Goal: Information Seeking & Learning: Learn about a topic

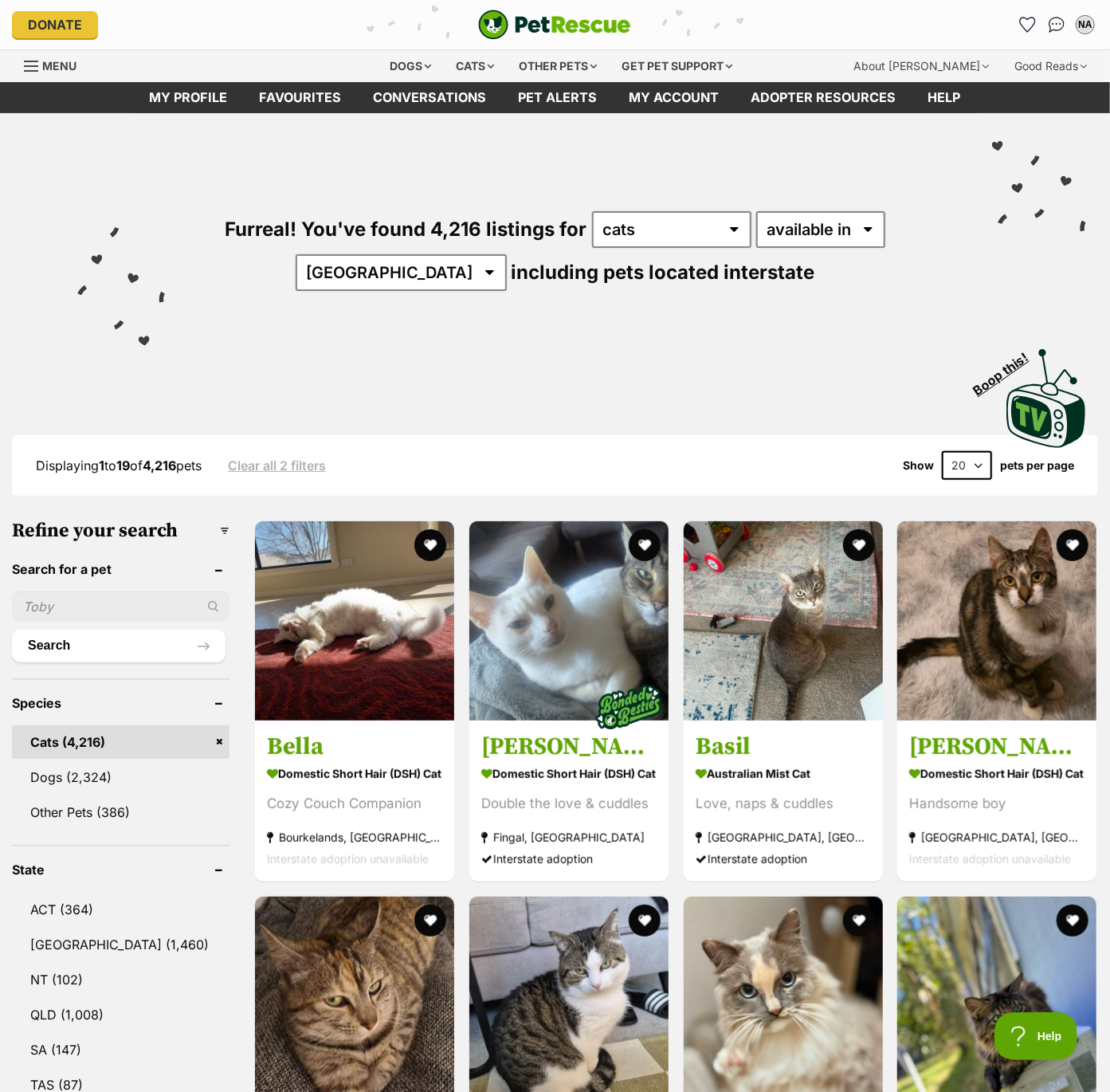
click at [966, 470] on select "20 40 60" at bounding box center [966, 465] width 50 height 29
select select "60"
click at [942, 451] on select "20 40 60" at bounding box center [966, 465] width 50 height 29
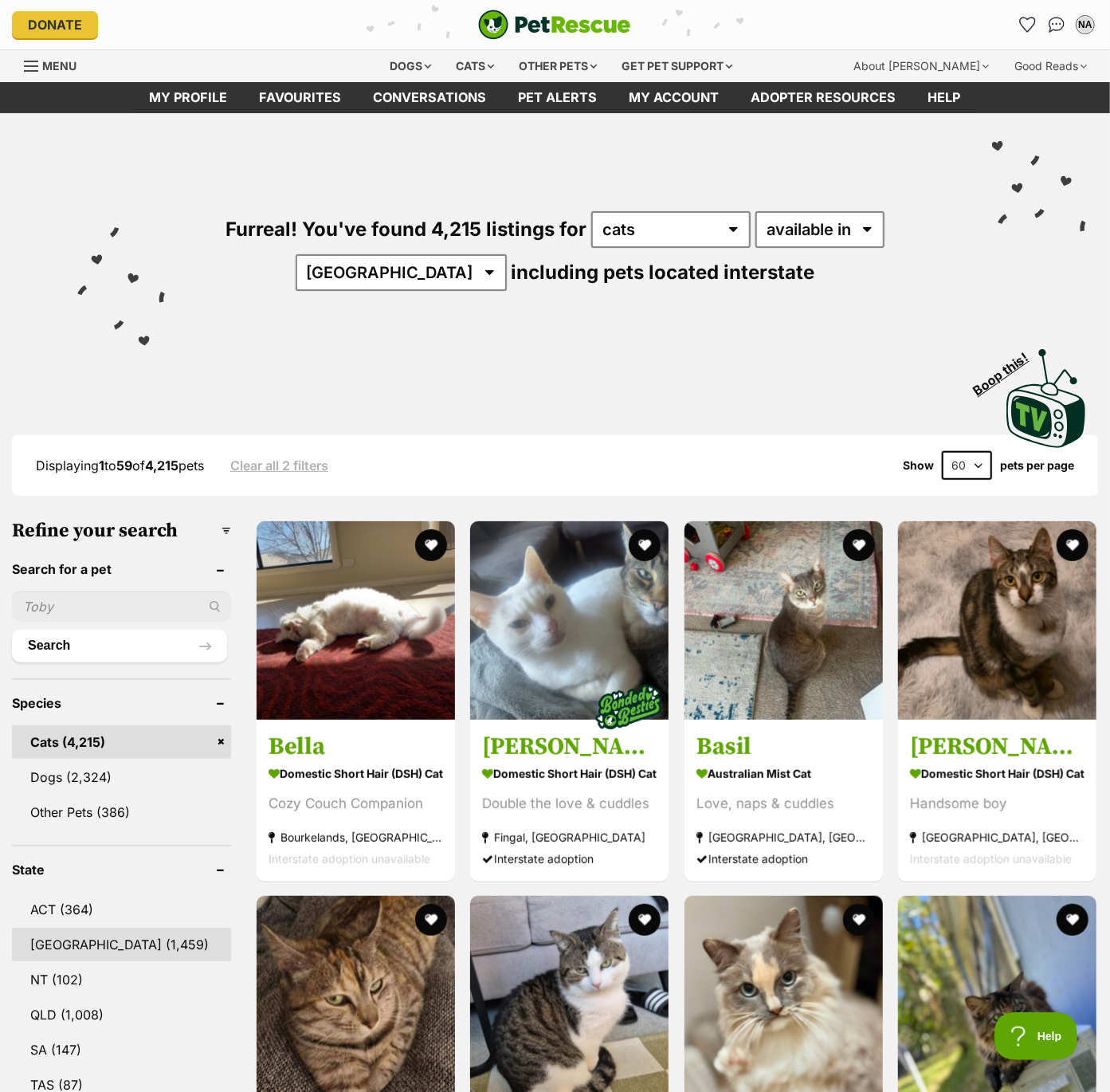
click at [56, 940] on link "NSW (1,459)" at bounding box center [121, 944] width 219 height 33
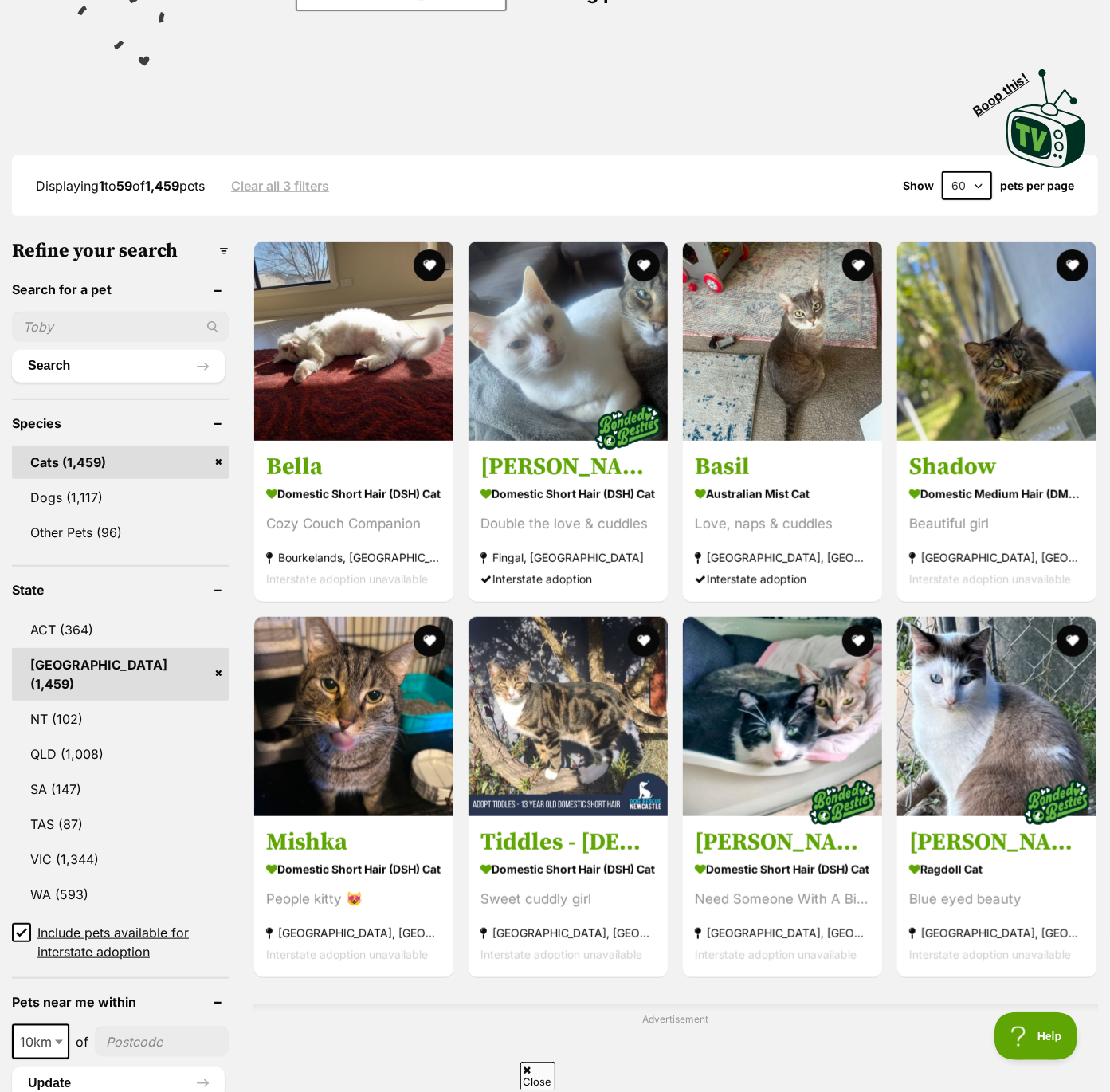
click at [24, 927] on icon at bounding box center [22, 933] width 11 height 11
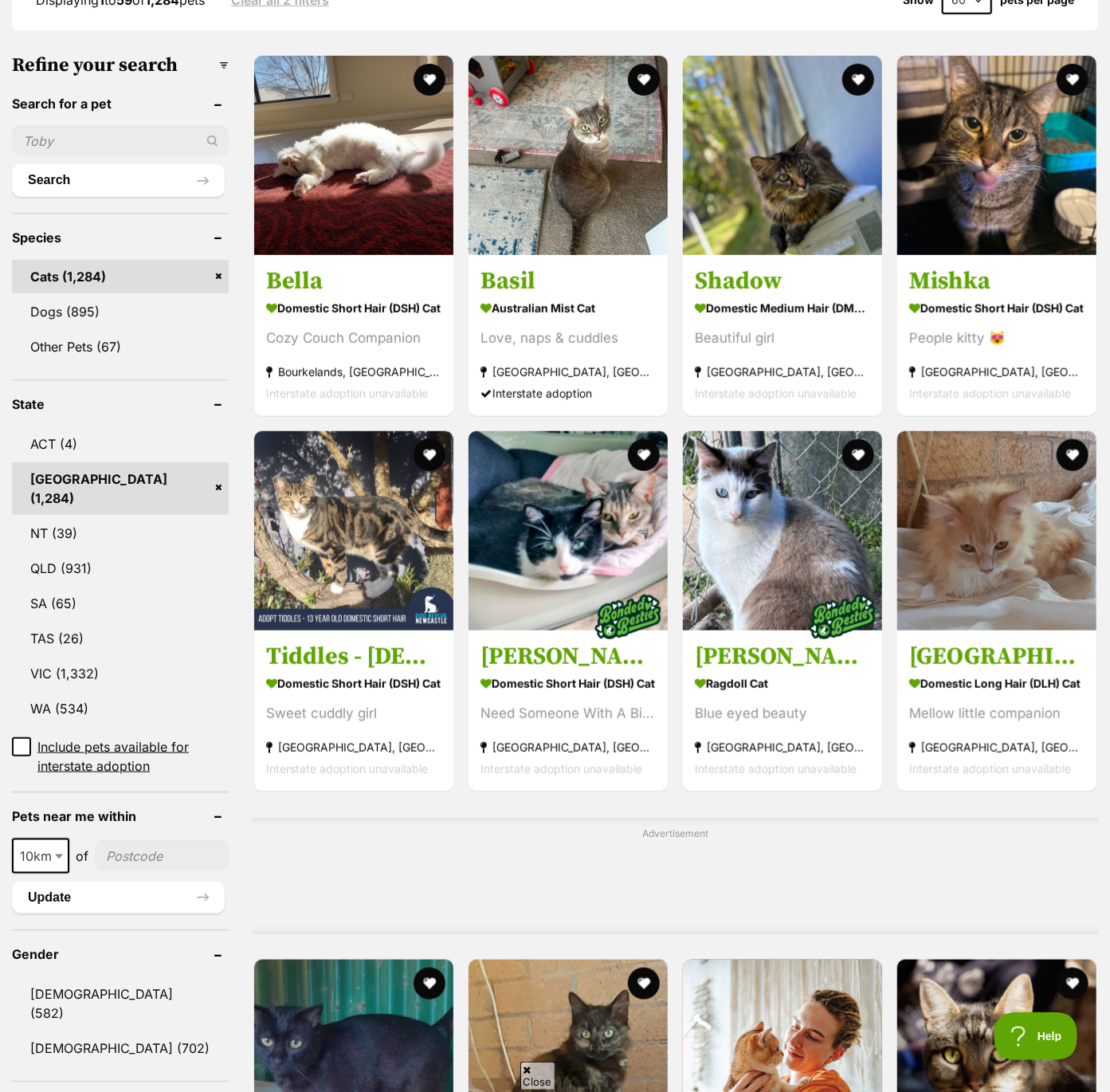
scroll to position [322, 0]
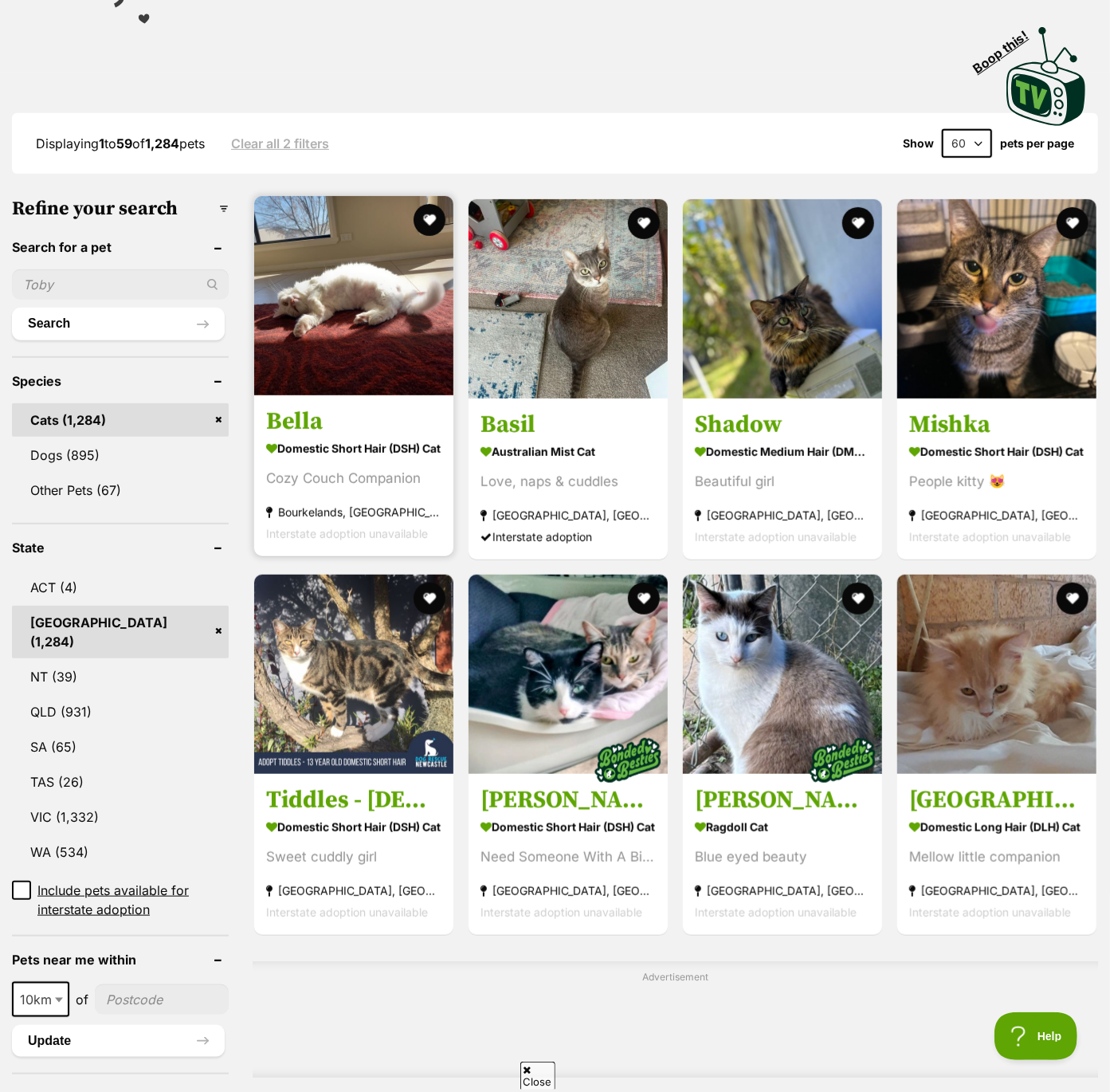
click at [363, 308] on img at bounding box center [354, 296] width 199 height 199
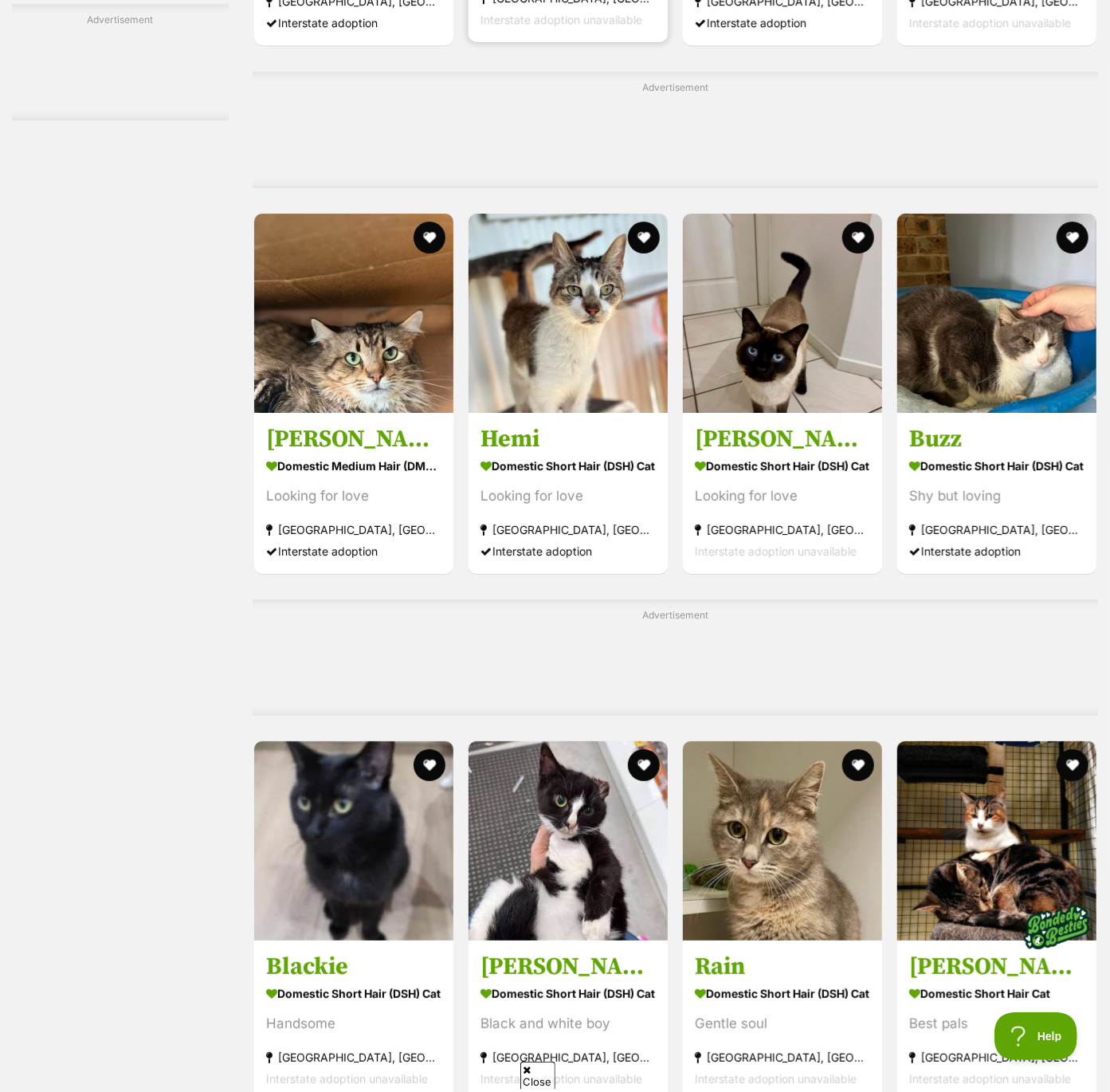
scroll to position [6421, 0]
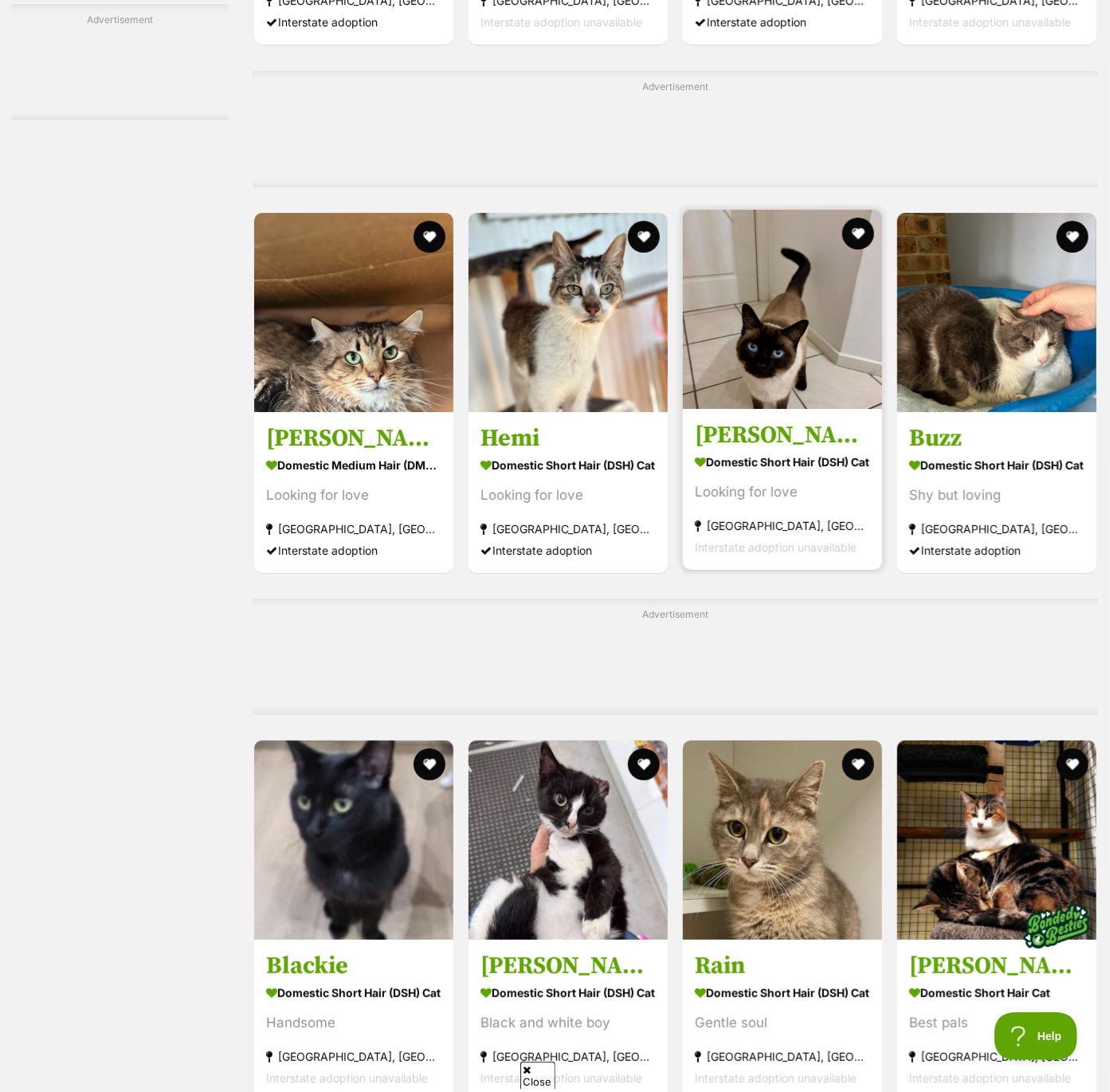
click at [789, 342] on img at bounding box center [783, 309] width 199 height 199
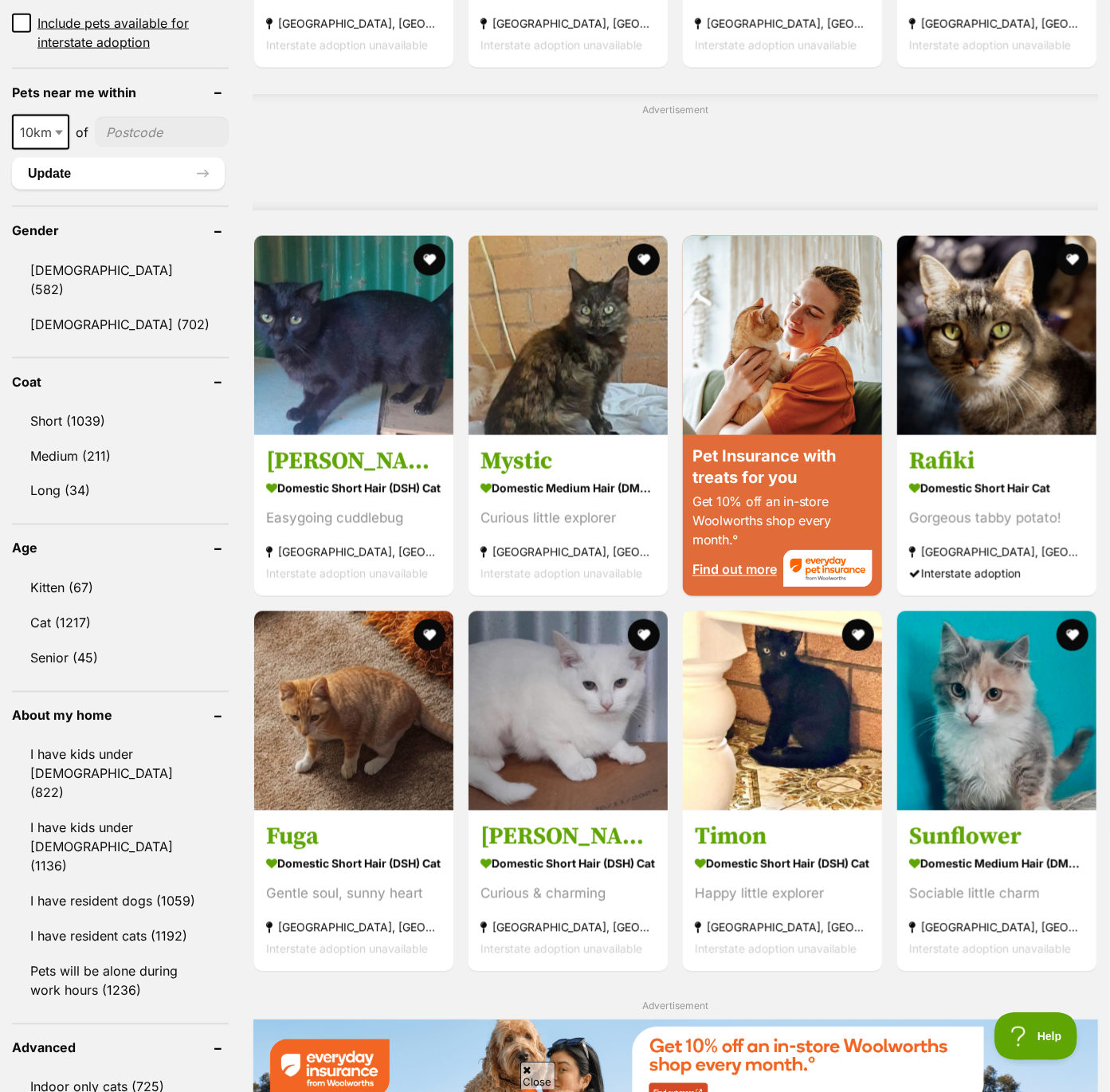
scroll to position [1172, 0]
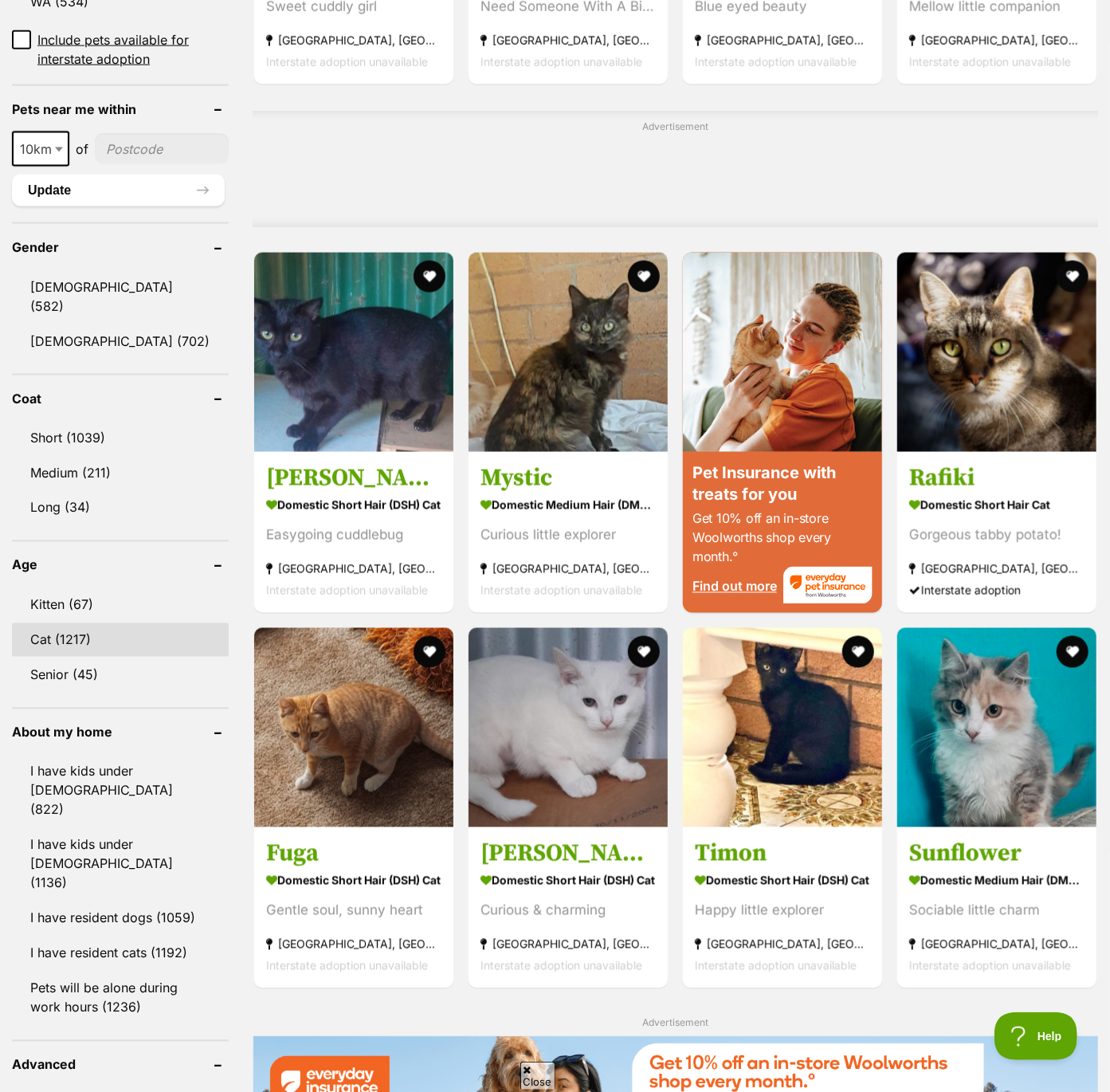
click at [50, 623] on link "Cat (1217)" at bounding box center [120, 639] width 217 height 33
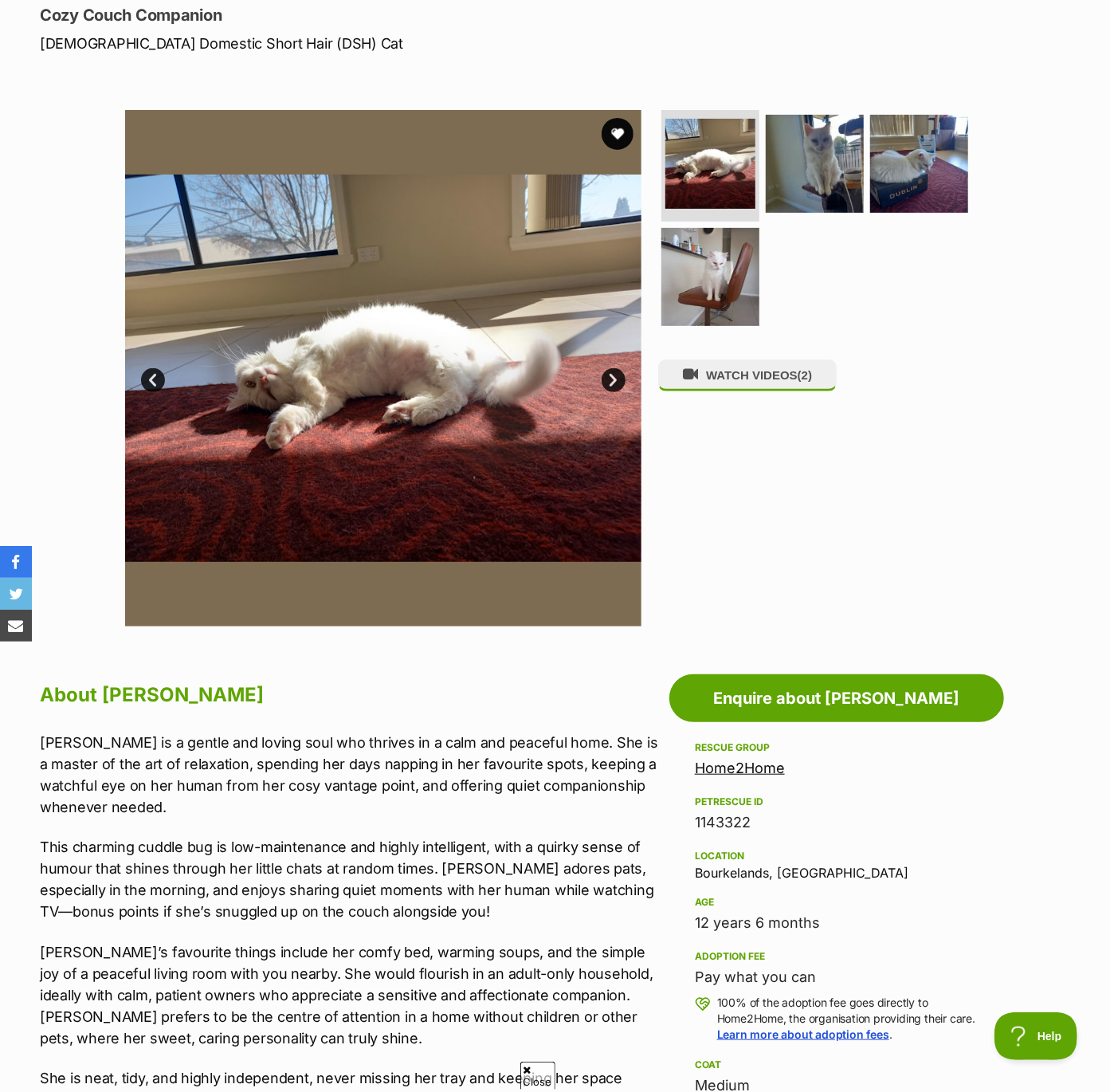
scroll to position [264, 0]
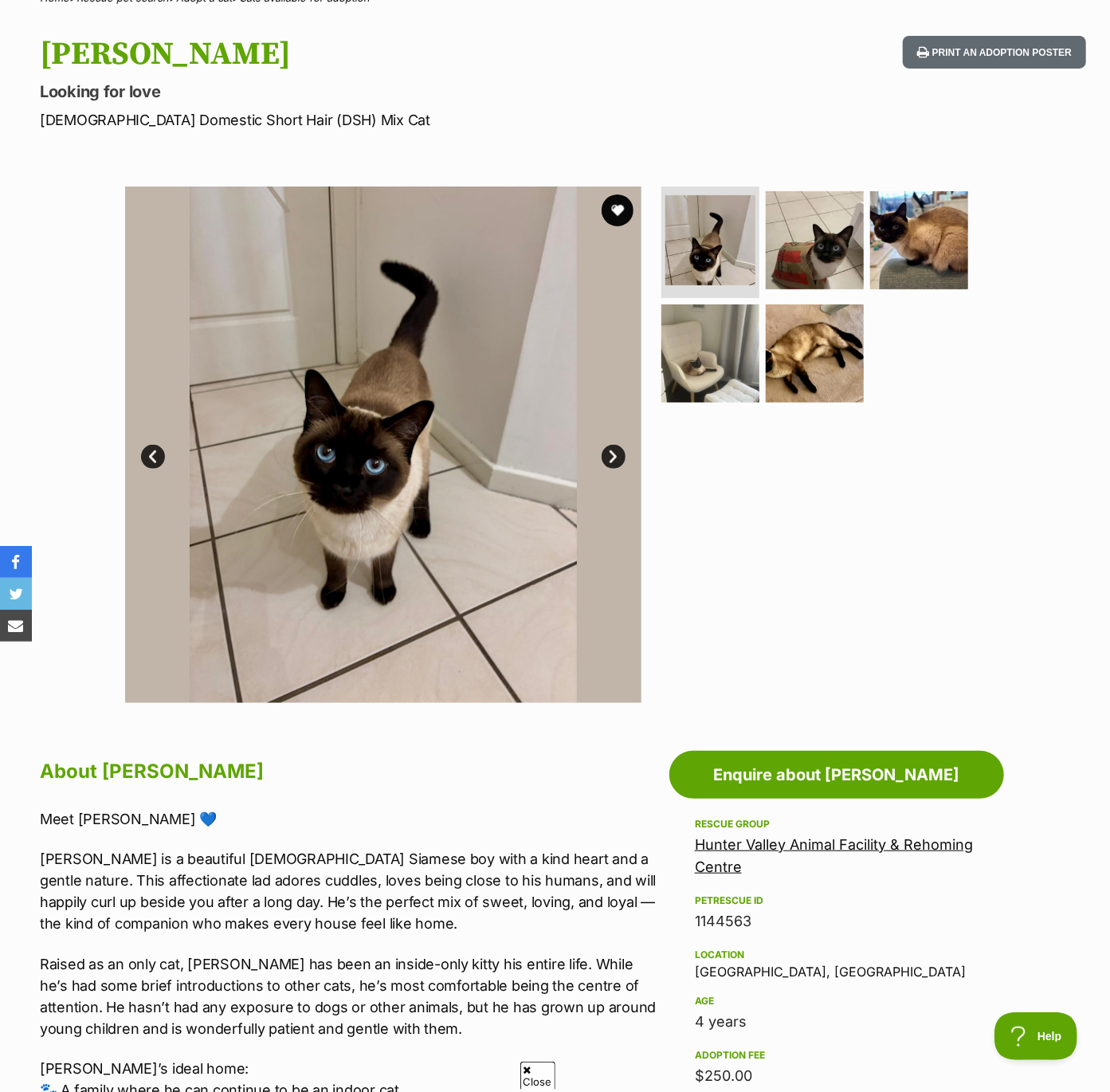
scroll to position [108, 0]
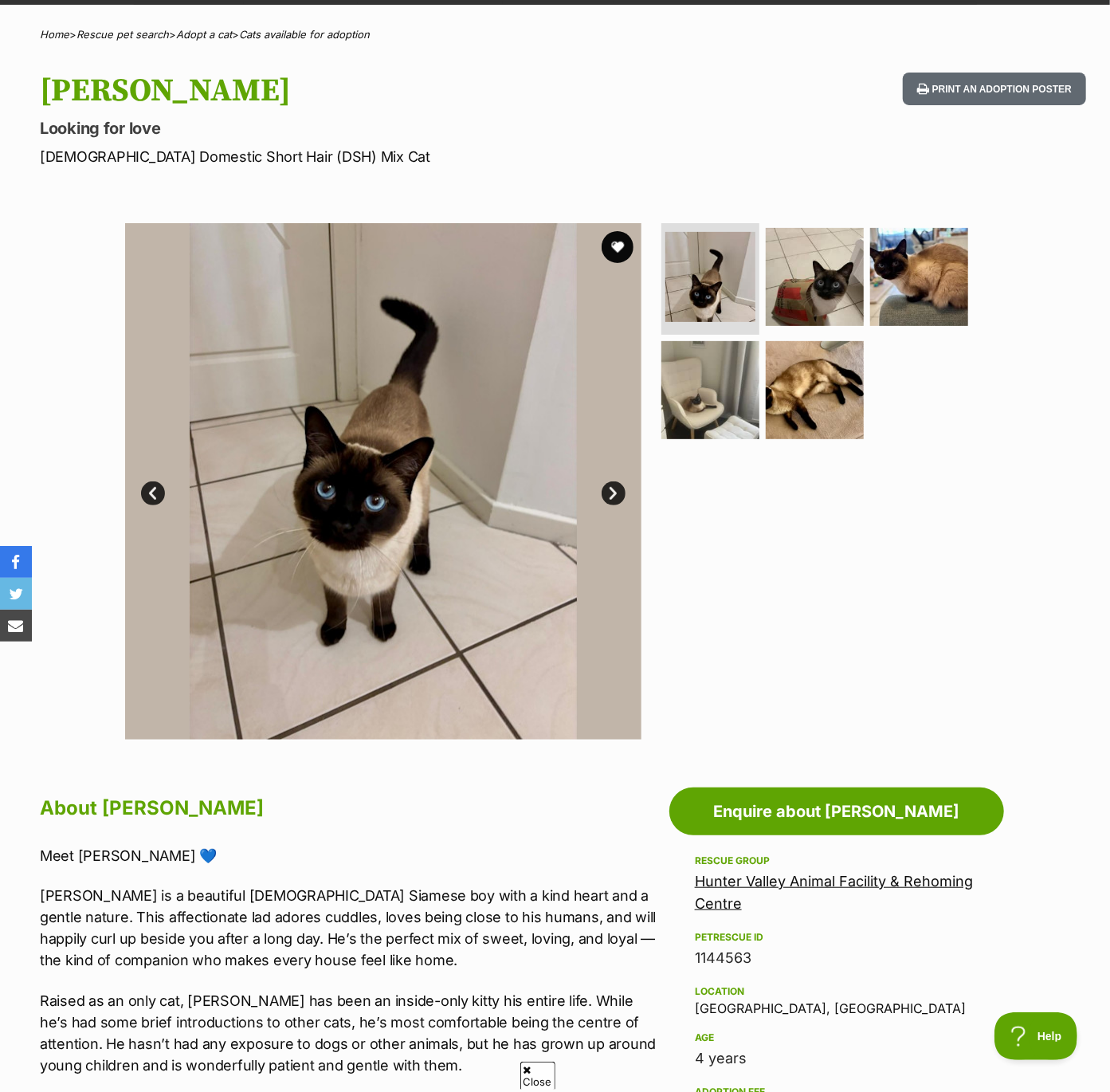
click at [614, 492] on link "Next" at bounding box center [613, 493] width 24 height 24
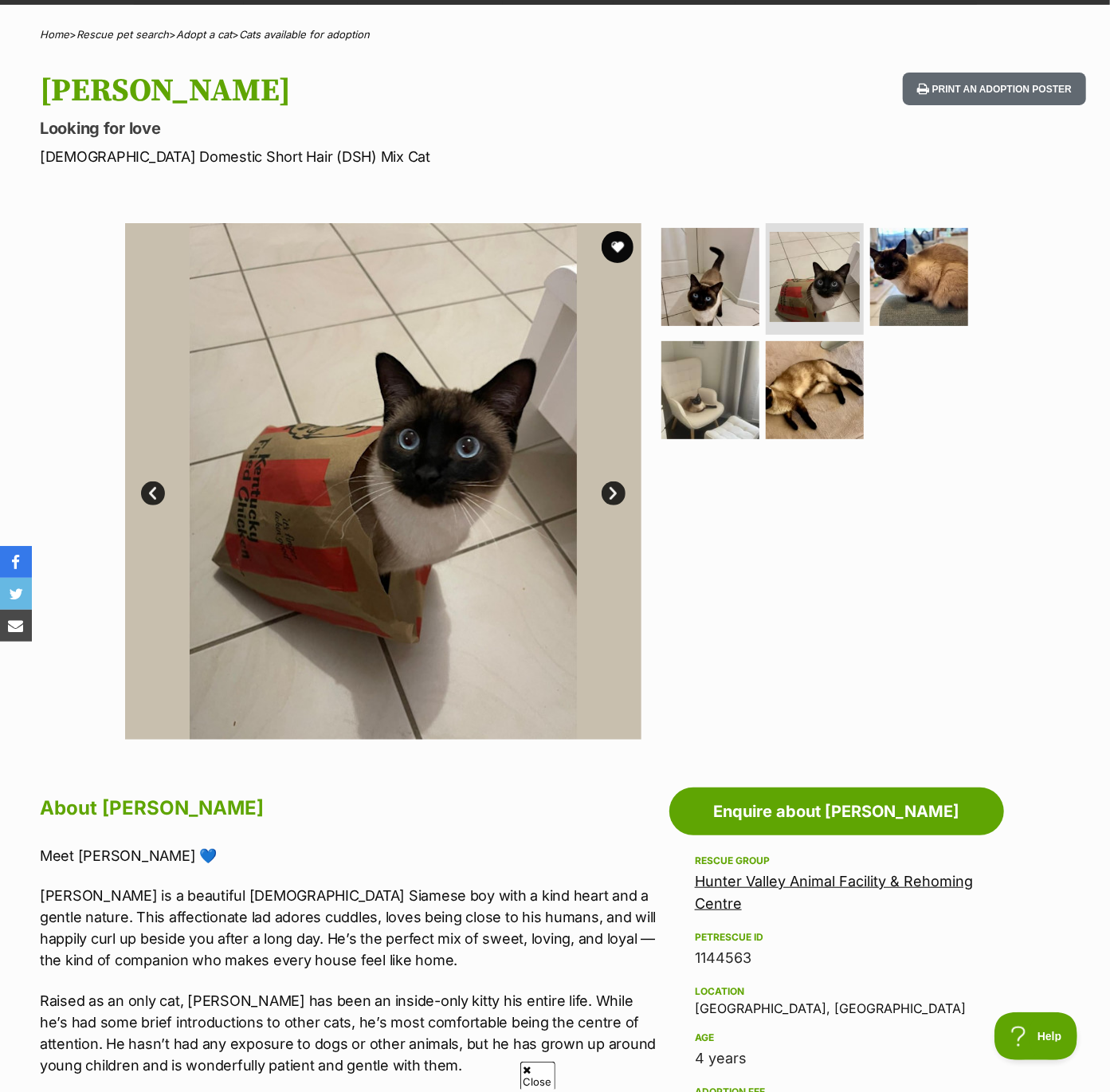
click at [614, 492] on link "Next" at bounding box center [613, 493] width 24 height 24
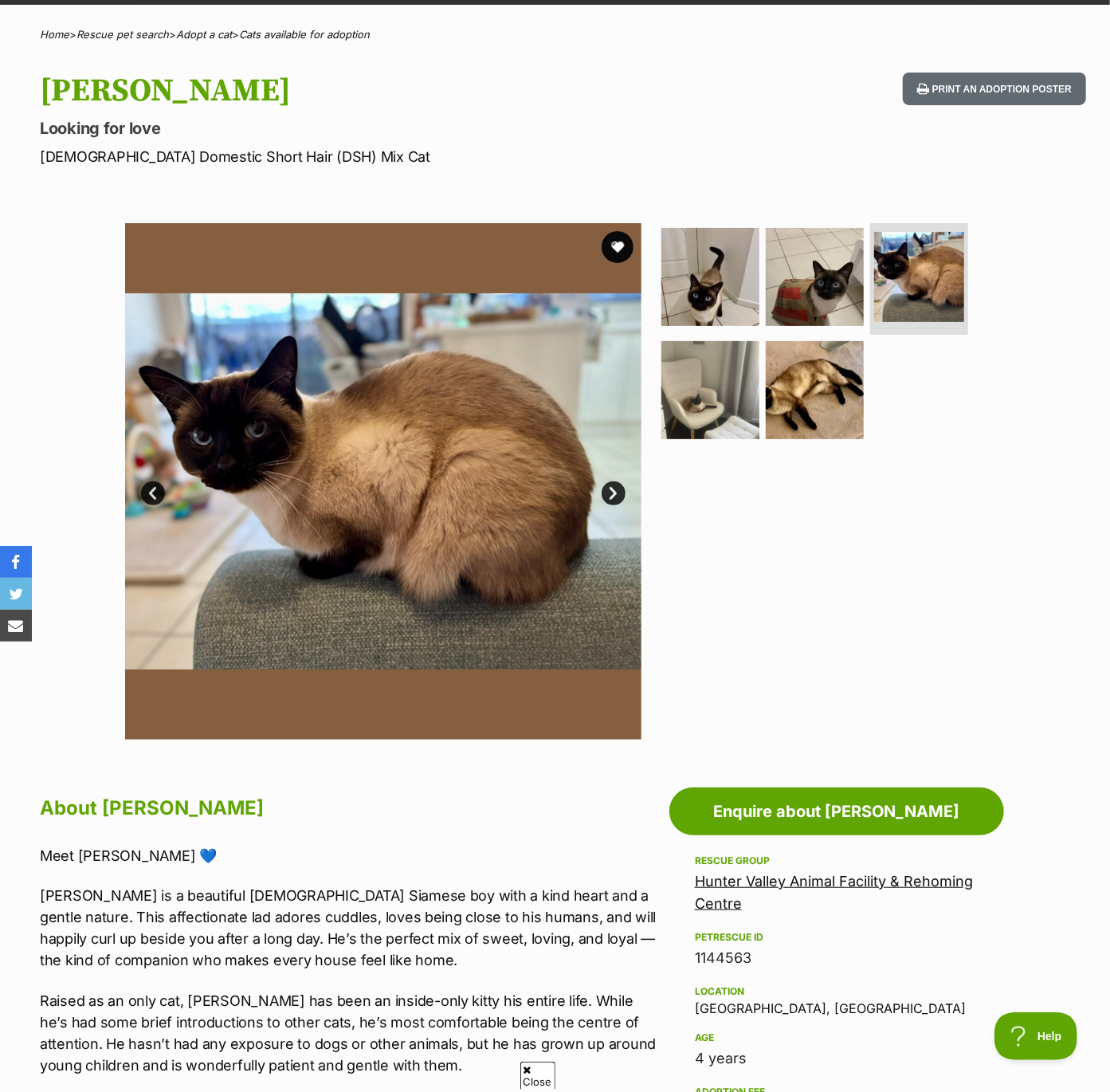
click at [614, 492] on link "Next" at bounding box center [613, 493] width 24 height 24
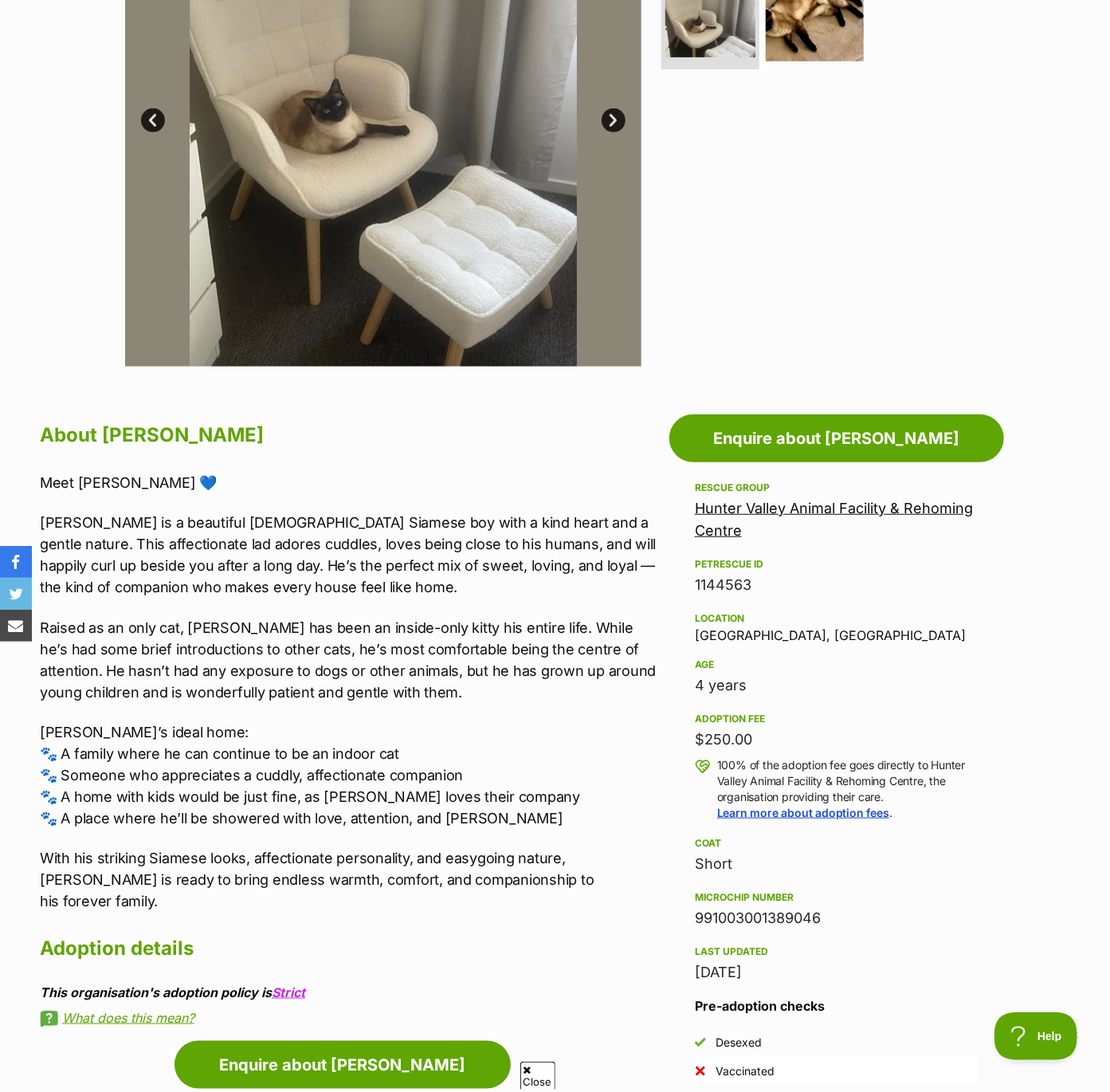
scroll to position [483, 0]
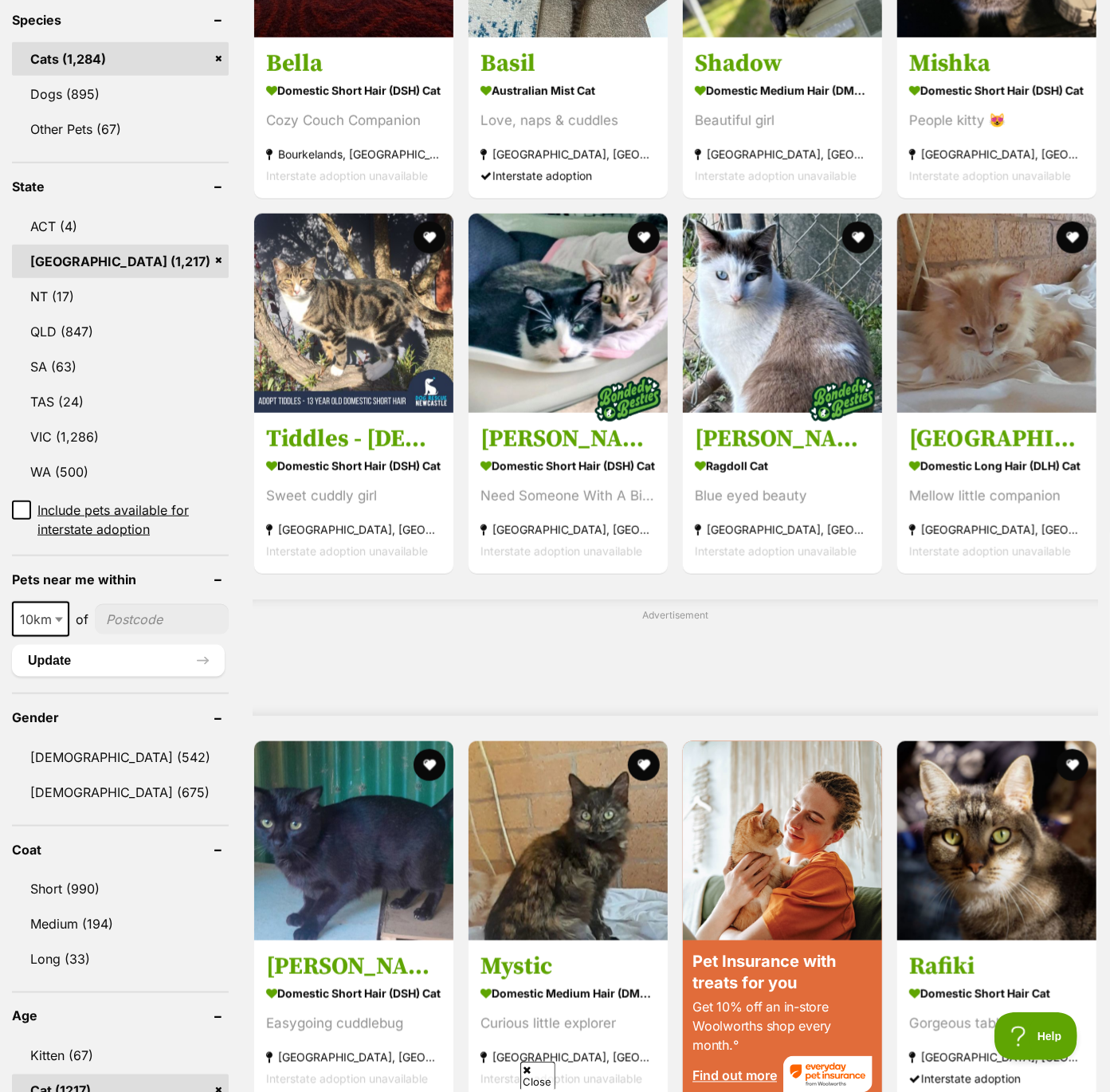
scroll to position [696, 0]
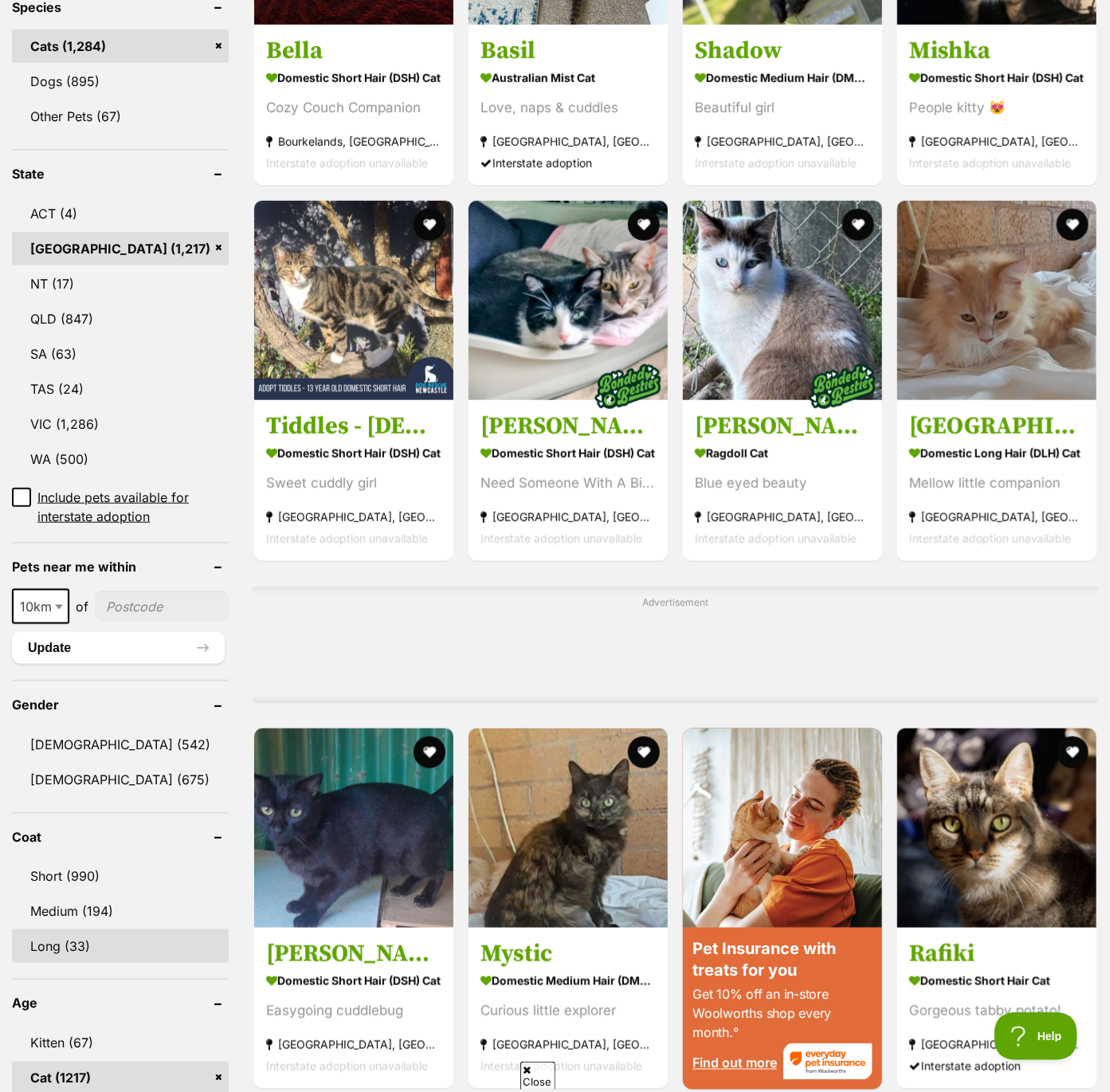
click at [69, 943] on link "Long (33)" at bounding box center [120, 946] width 217 height 33
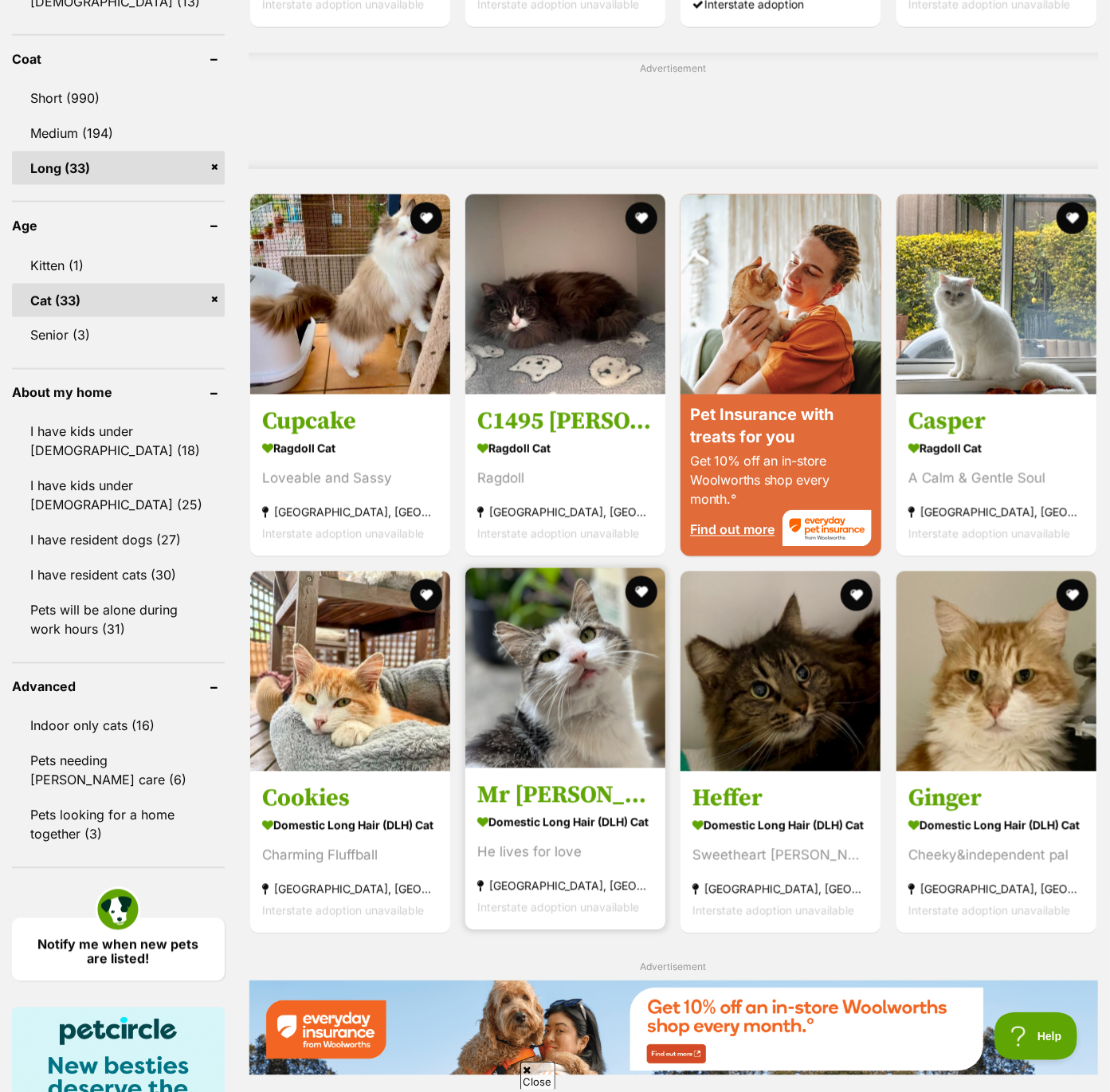
scroll to position [1336, 0]
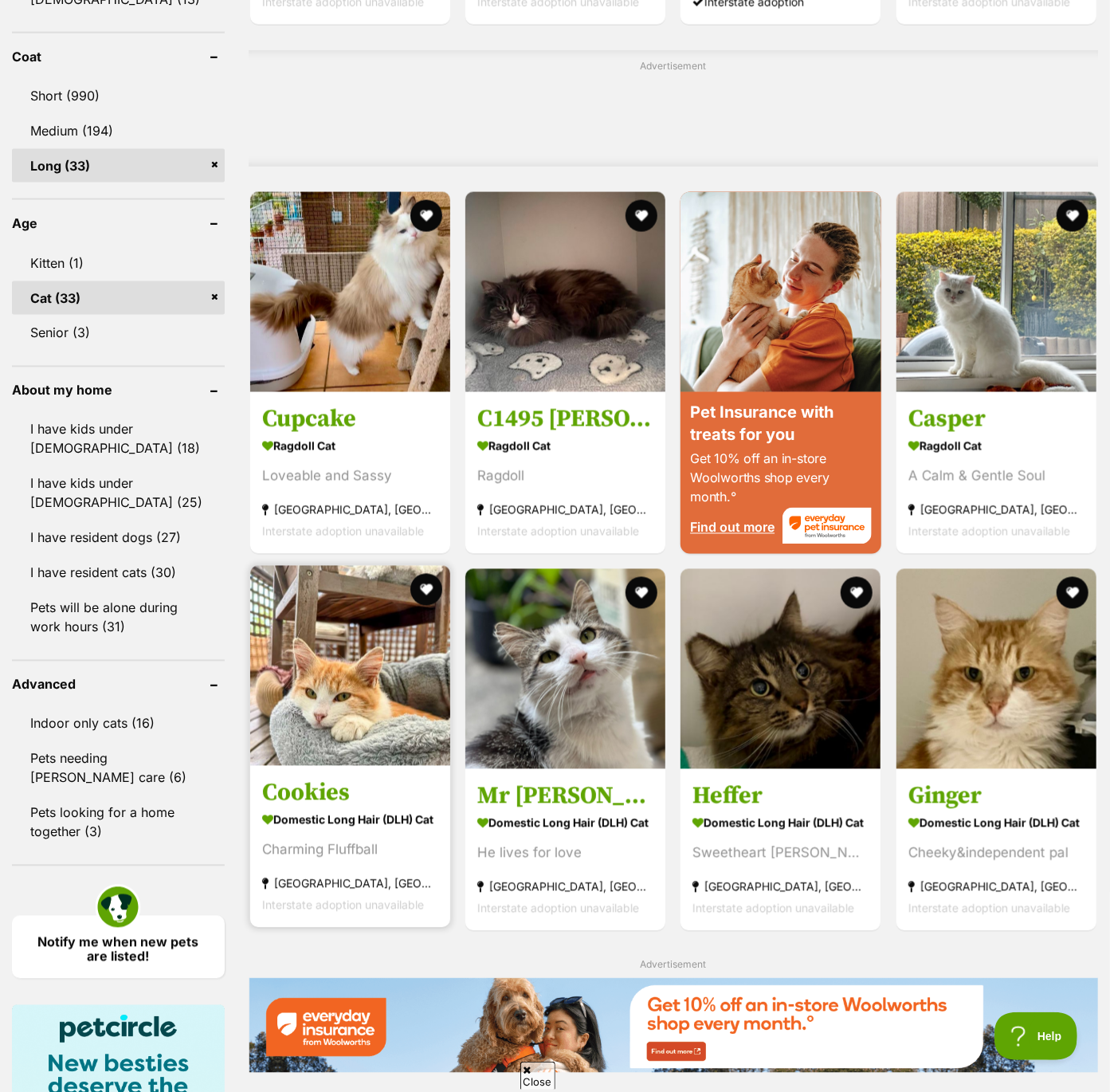
click at [405, 730] on img at bounding box center [349, 665] width 200 height 200
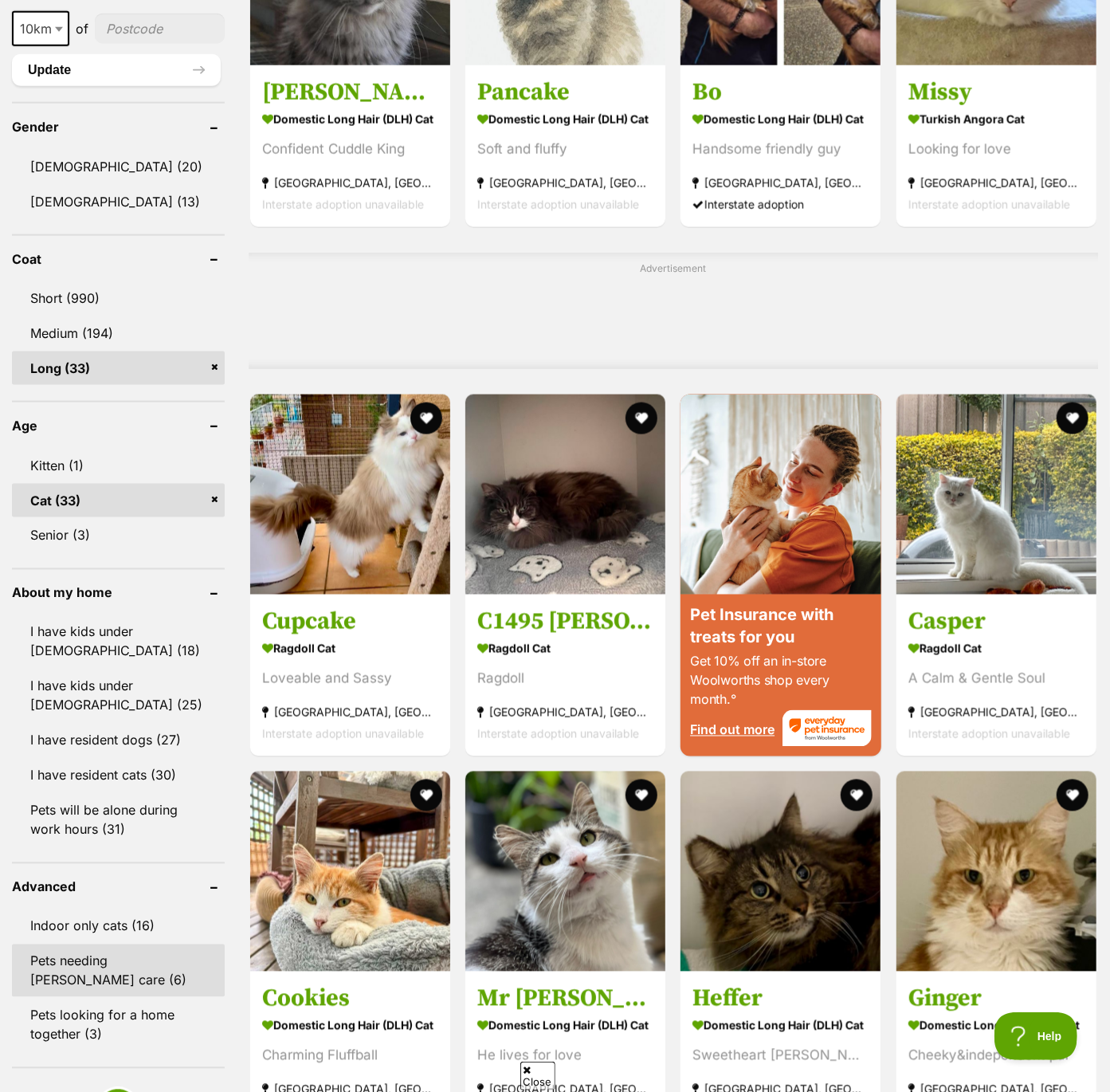
scroll to position [1068, 0]
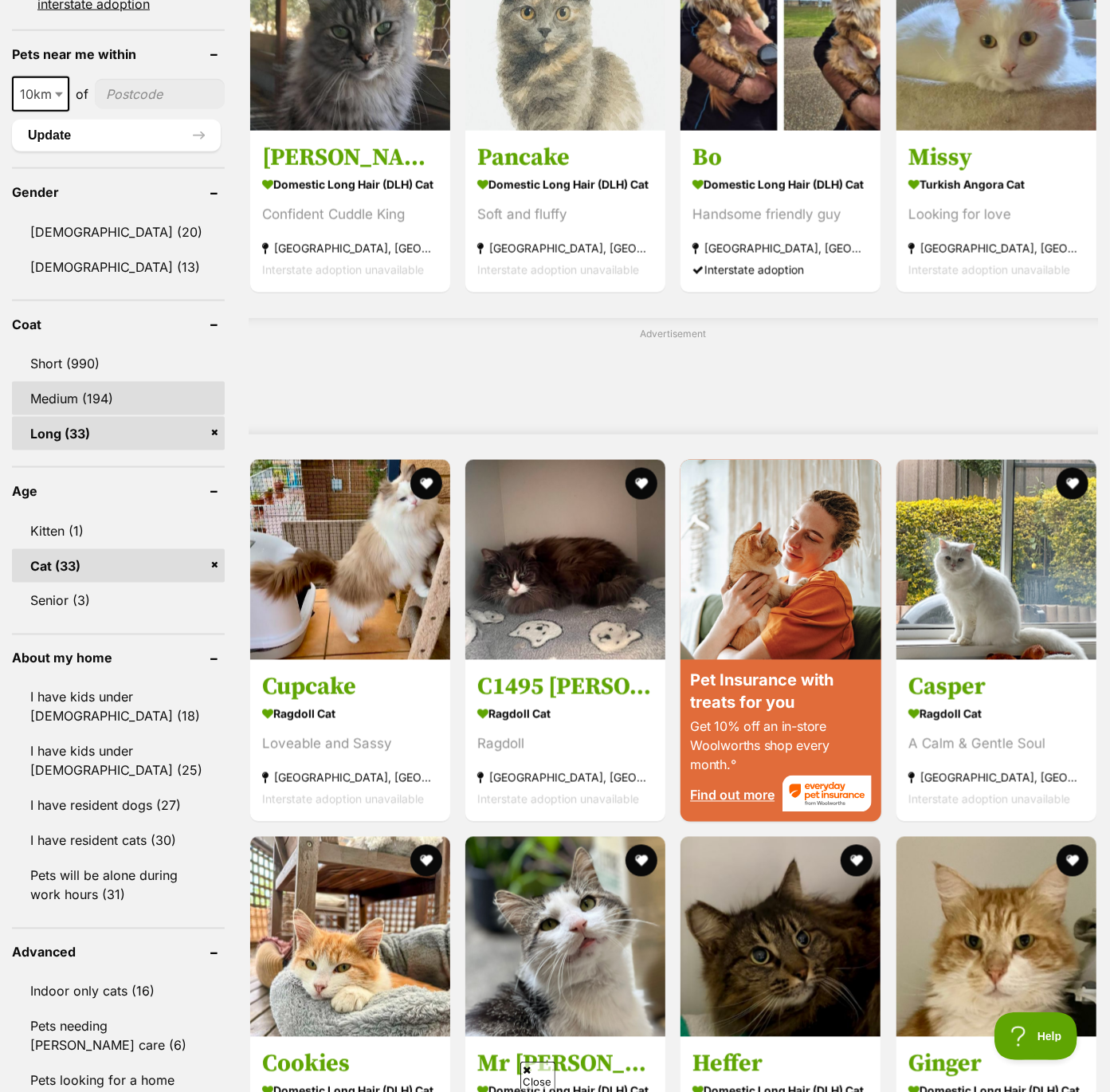
click at [69, 390] on link "Medium (194)" at bounding box center [118, 398] width 212 height 33
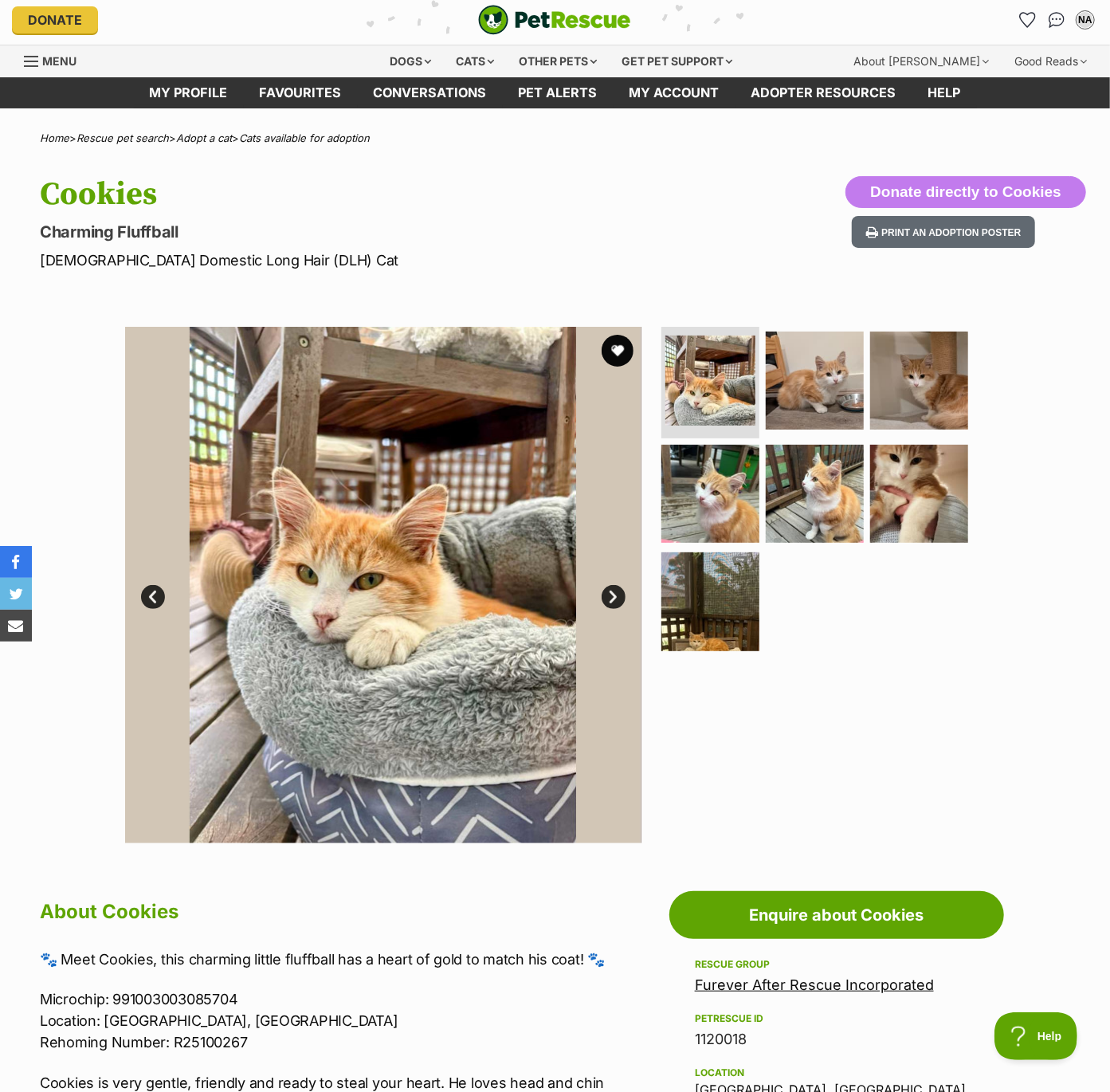
scroll to position [7, 0]
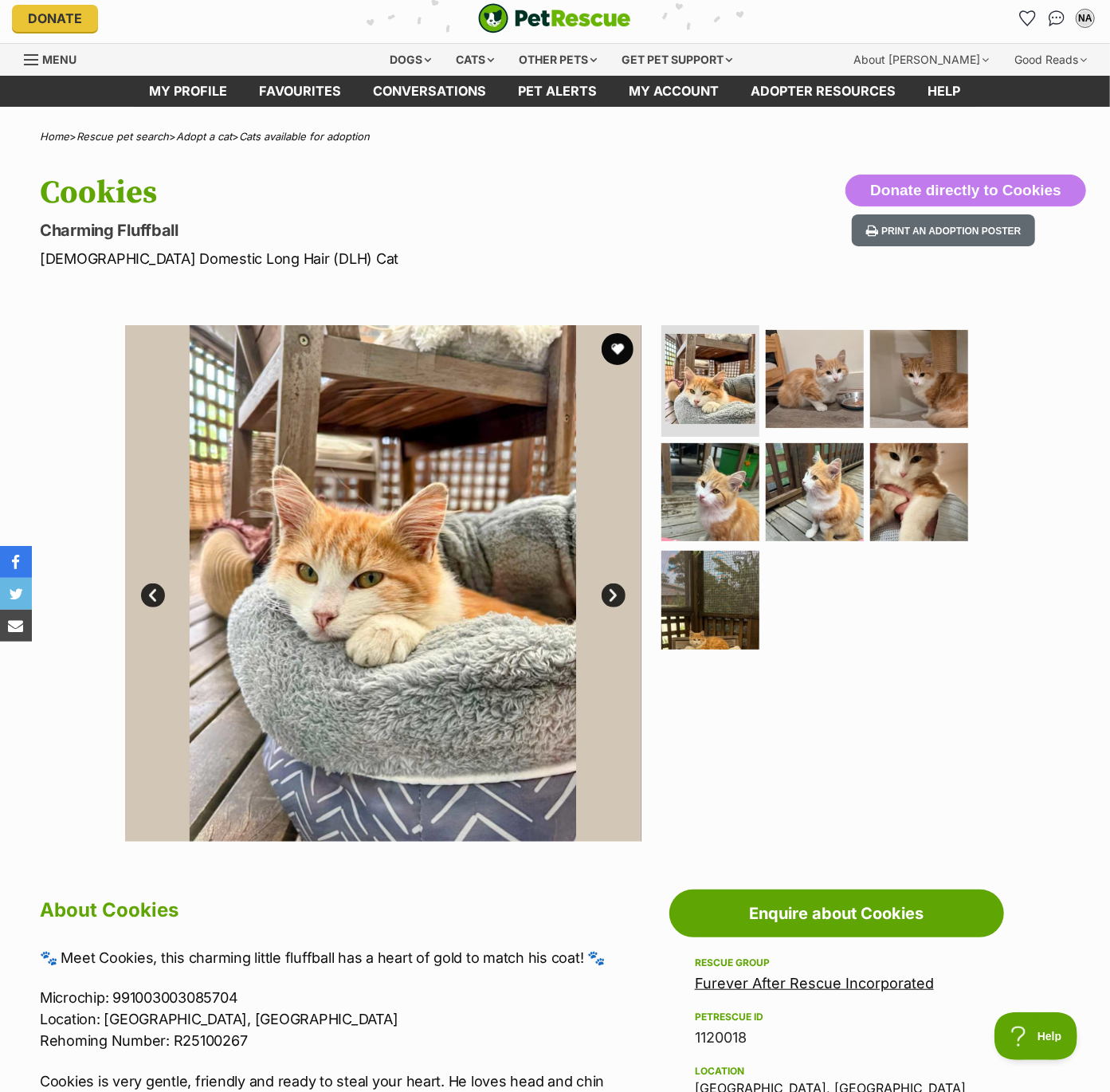
click at [612, 586] on link "Next" at bounding box center [613, 595] width 24 height 24
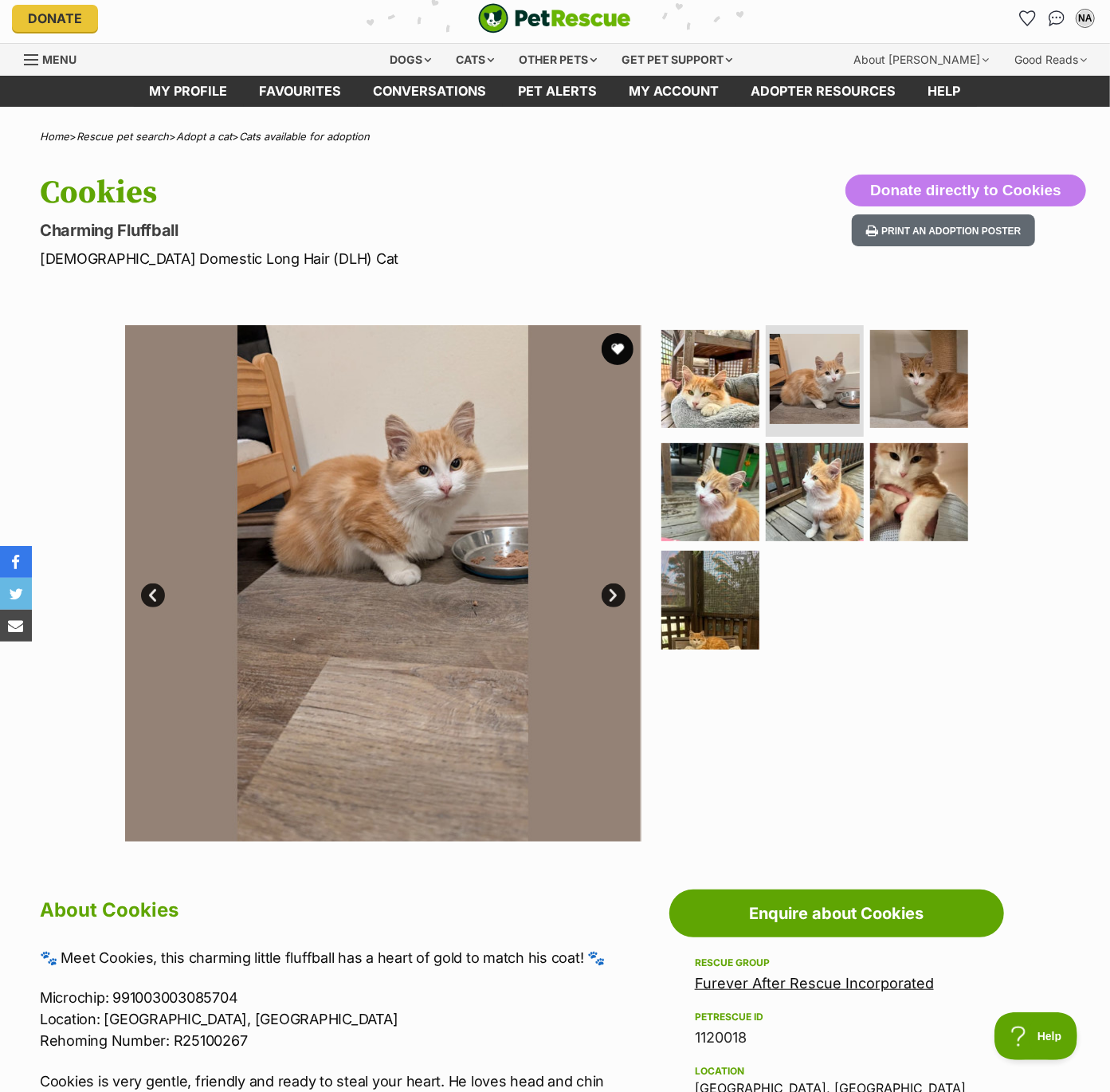
click at [612, 586] on link "Next" at bounding box center [613, 595] width 24 height 24
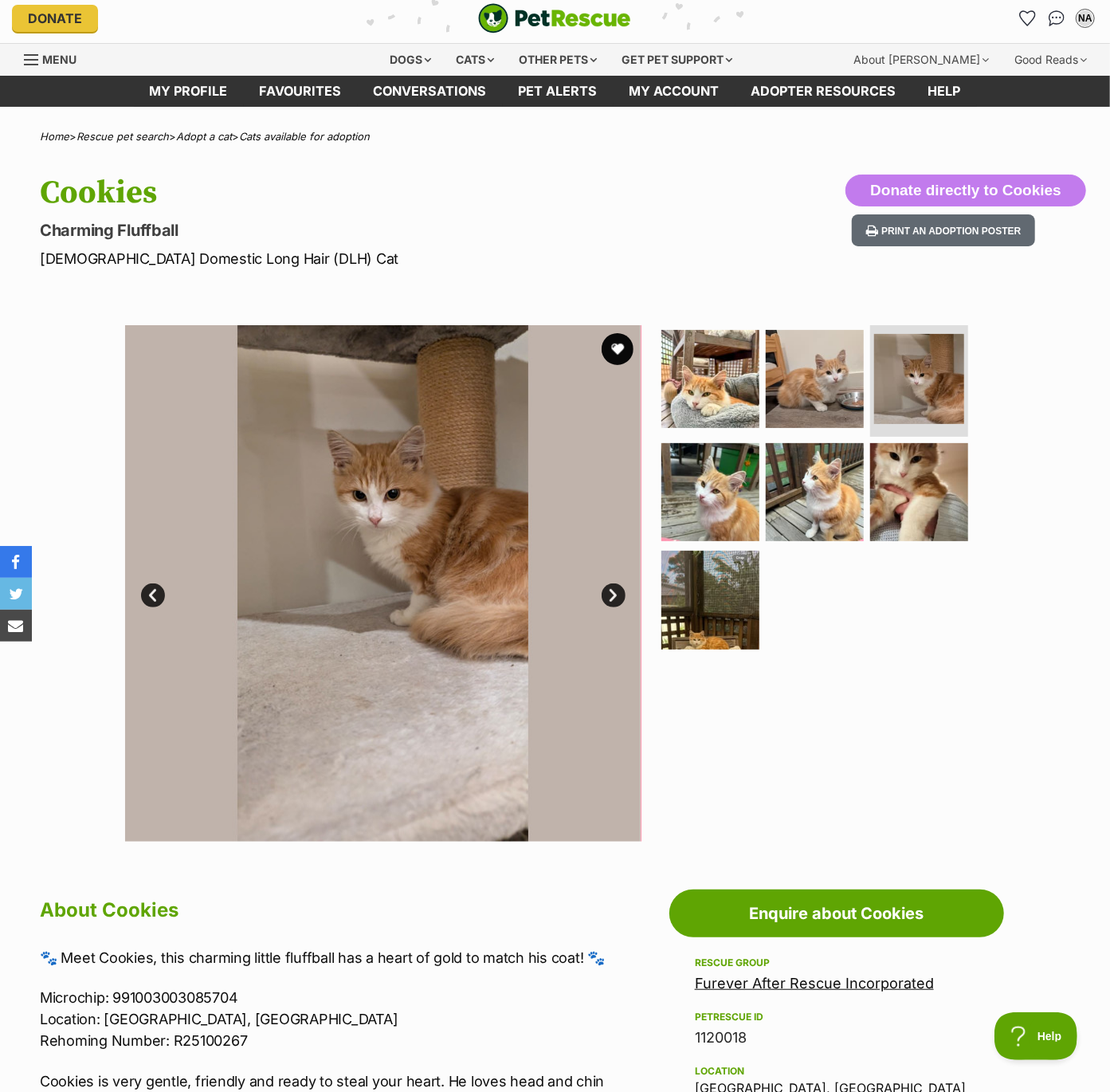
click at [612, 587] on link "Next" at bounding box center [613, 595] width 24 height 24
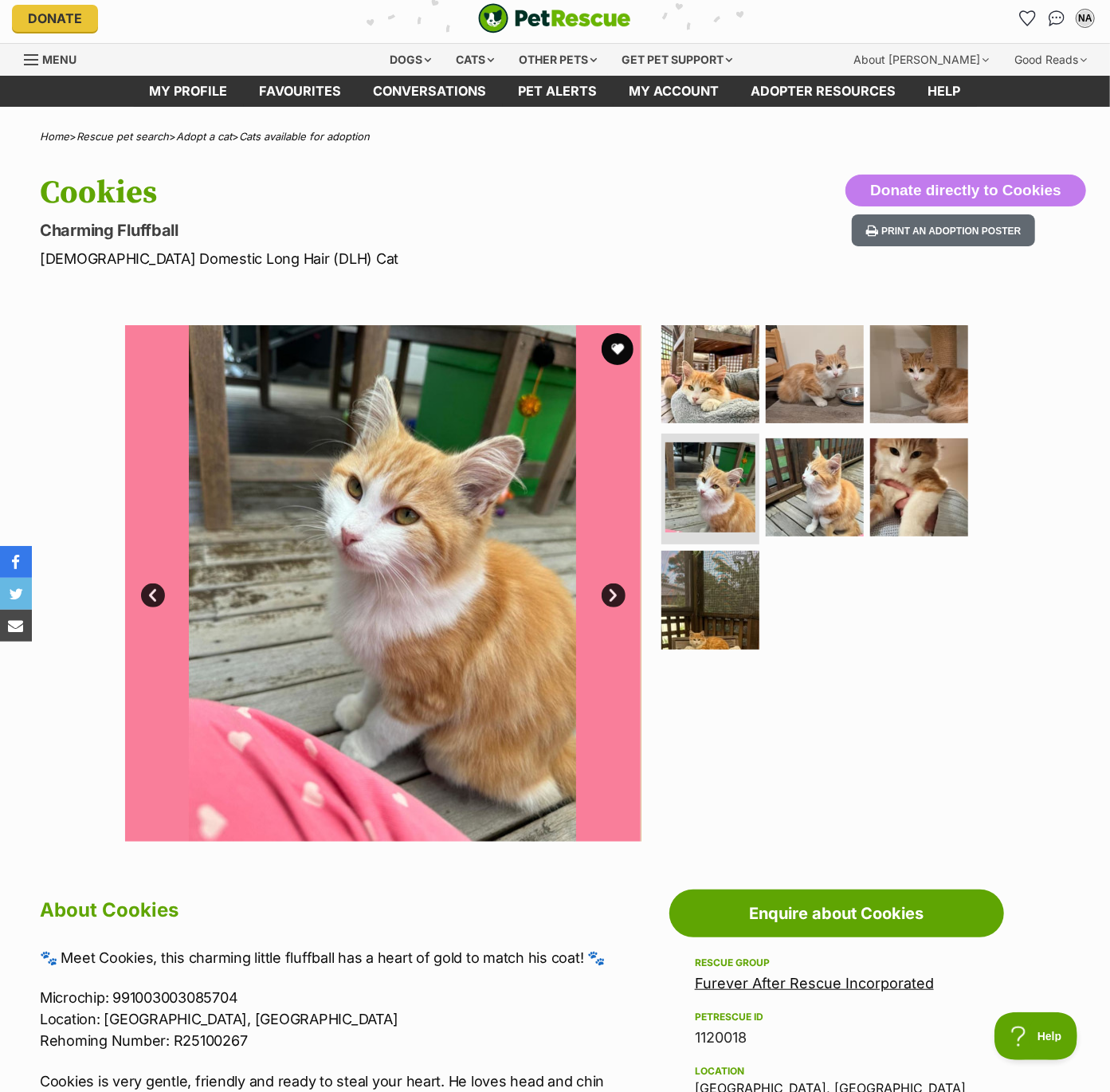
click at [612, 587] on link "Next" at bounding box center [613, 595] width 24 height 24
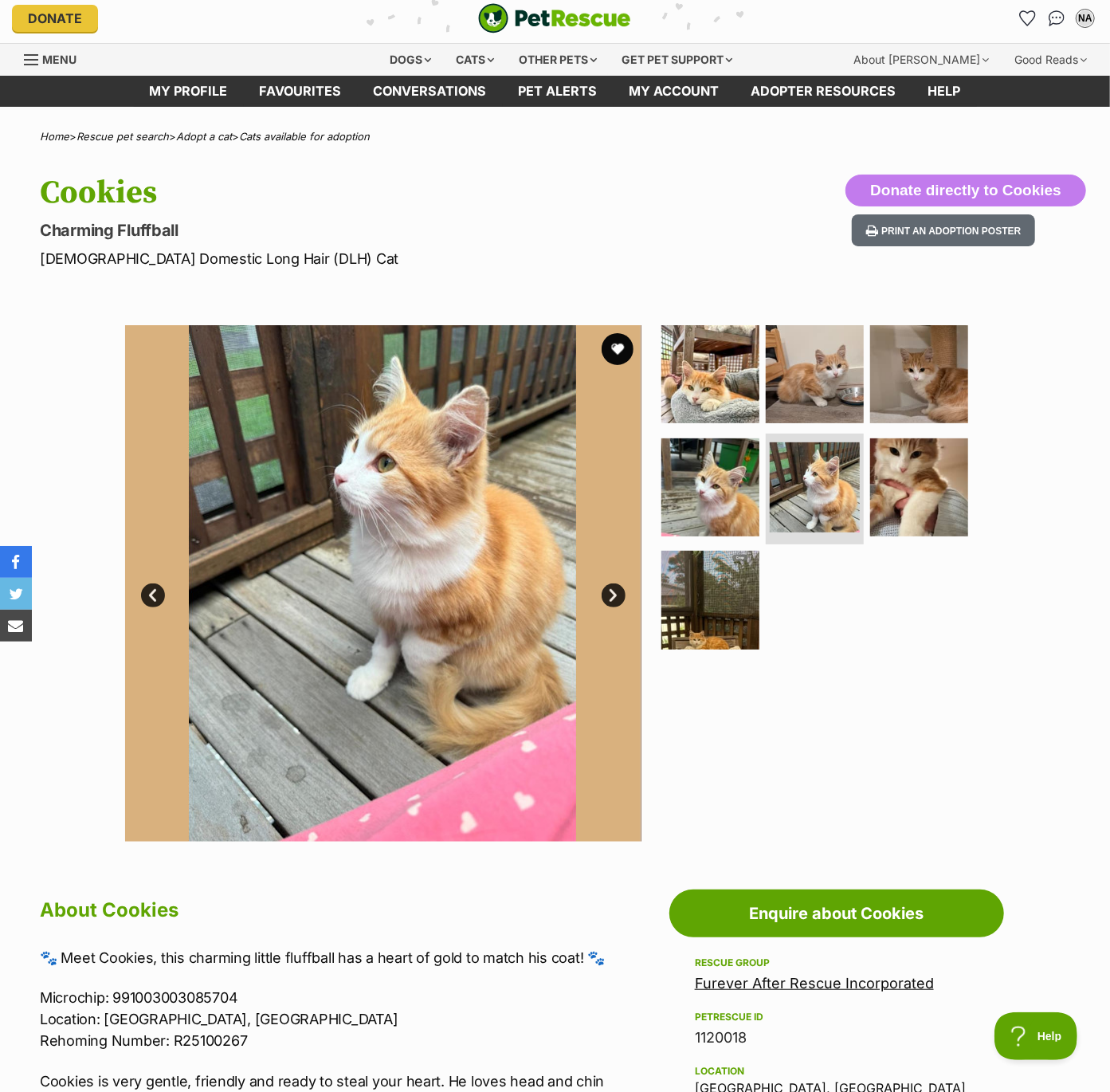
click at [612, 587] on link "Next" at bounding box center [613, 595] width 24 height 24
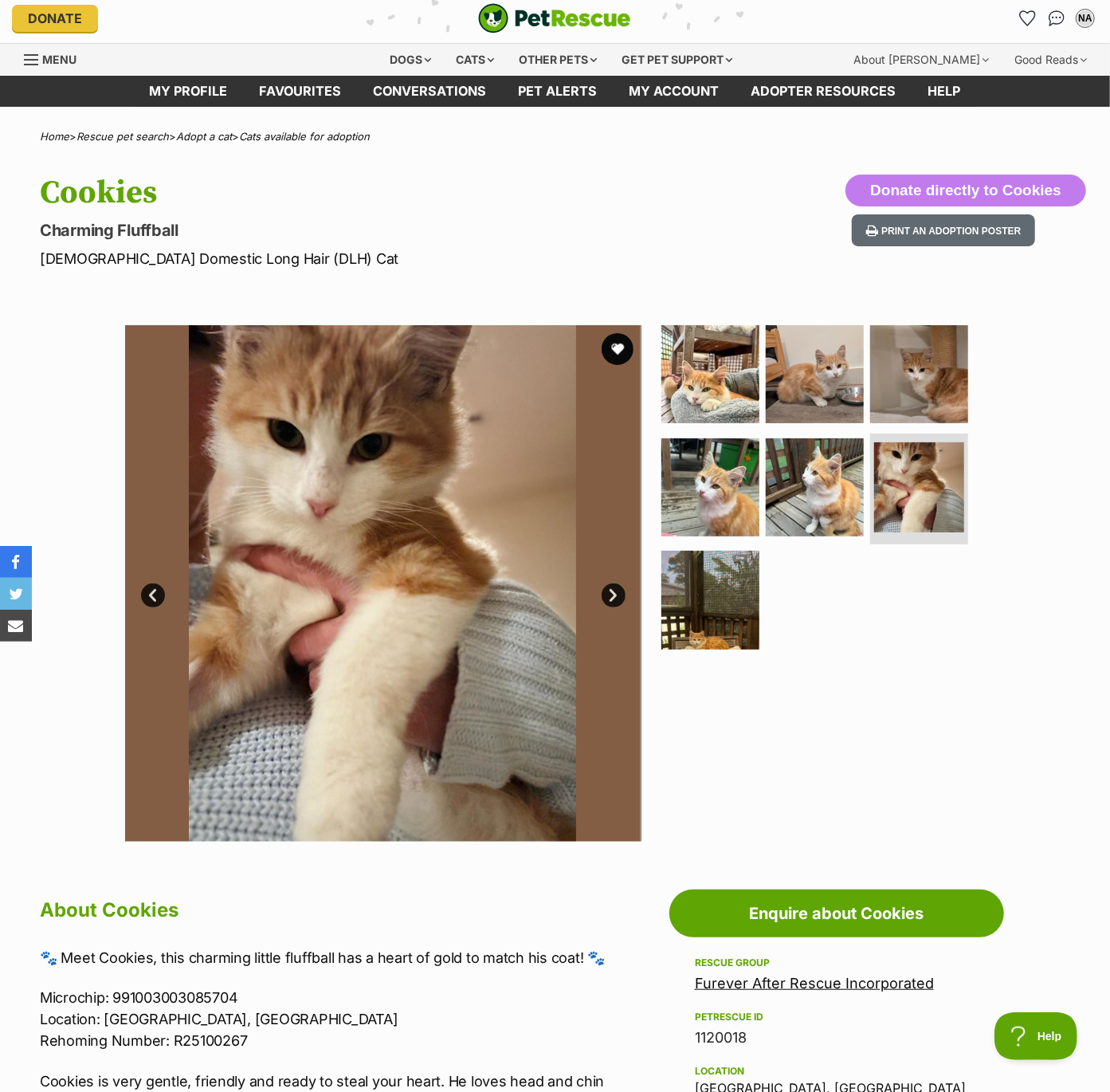
click at [612, 587] on link "Next" at bounding box center [613, 595] width 24 height 24
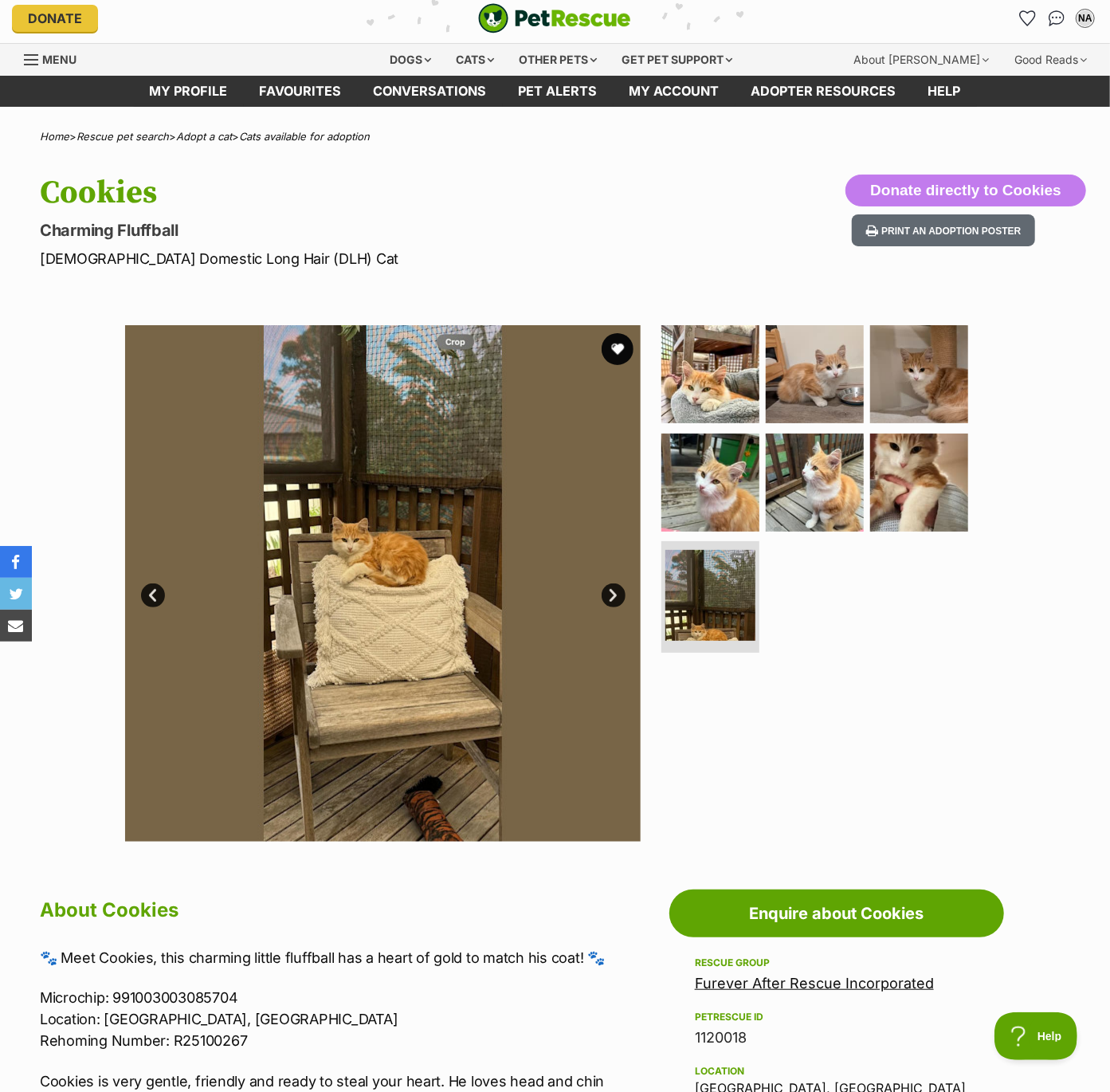
click at [612, 587] on link "Next" at bounding box center [613, 595] width 24 height 24
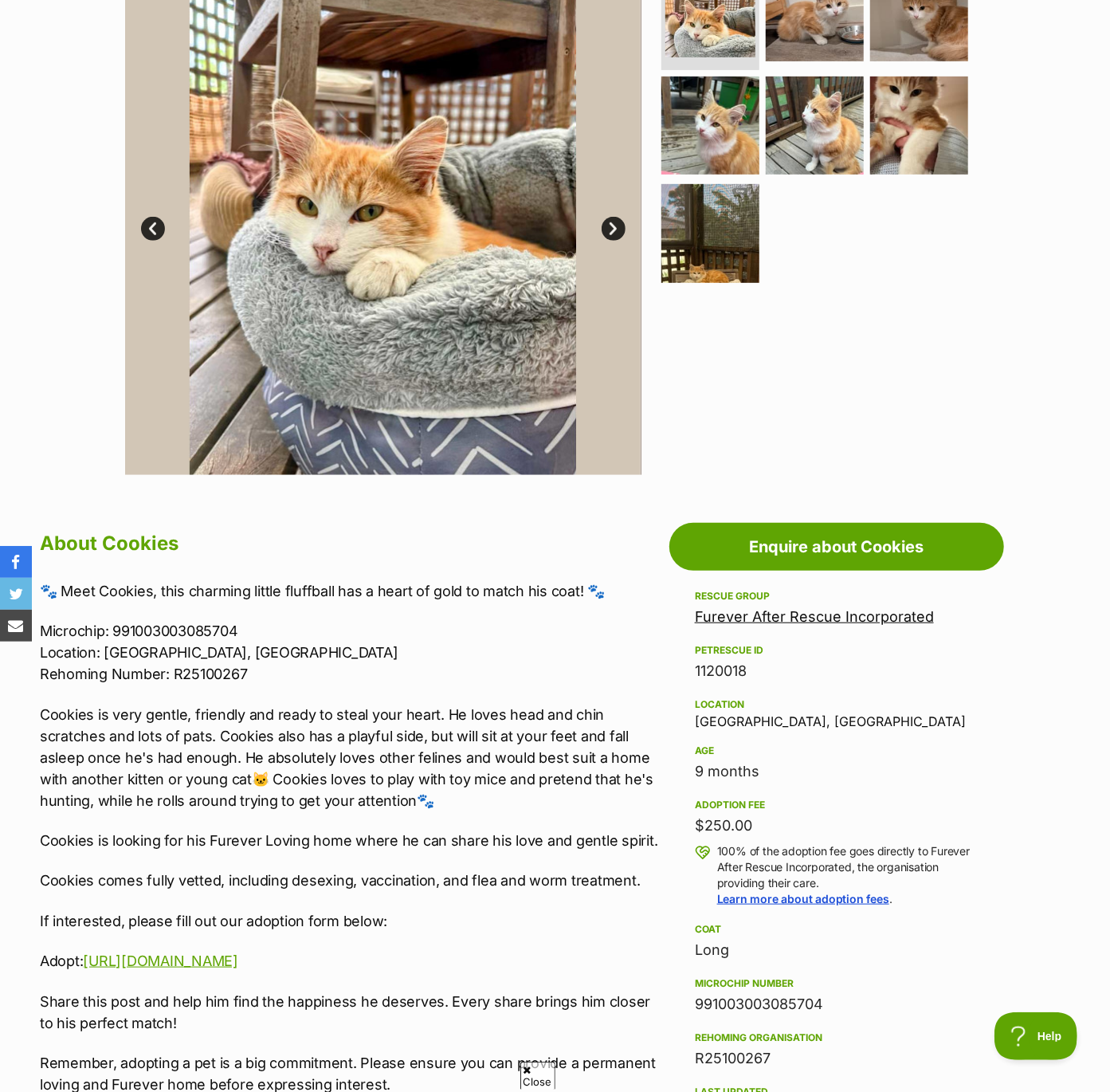
scroll to position [403, 0]
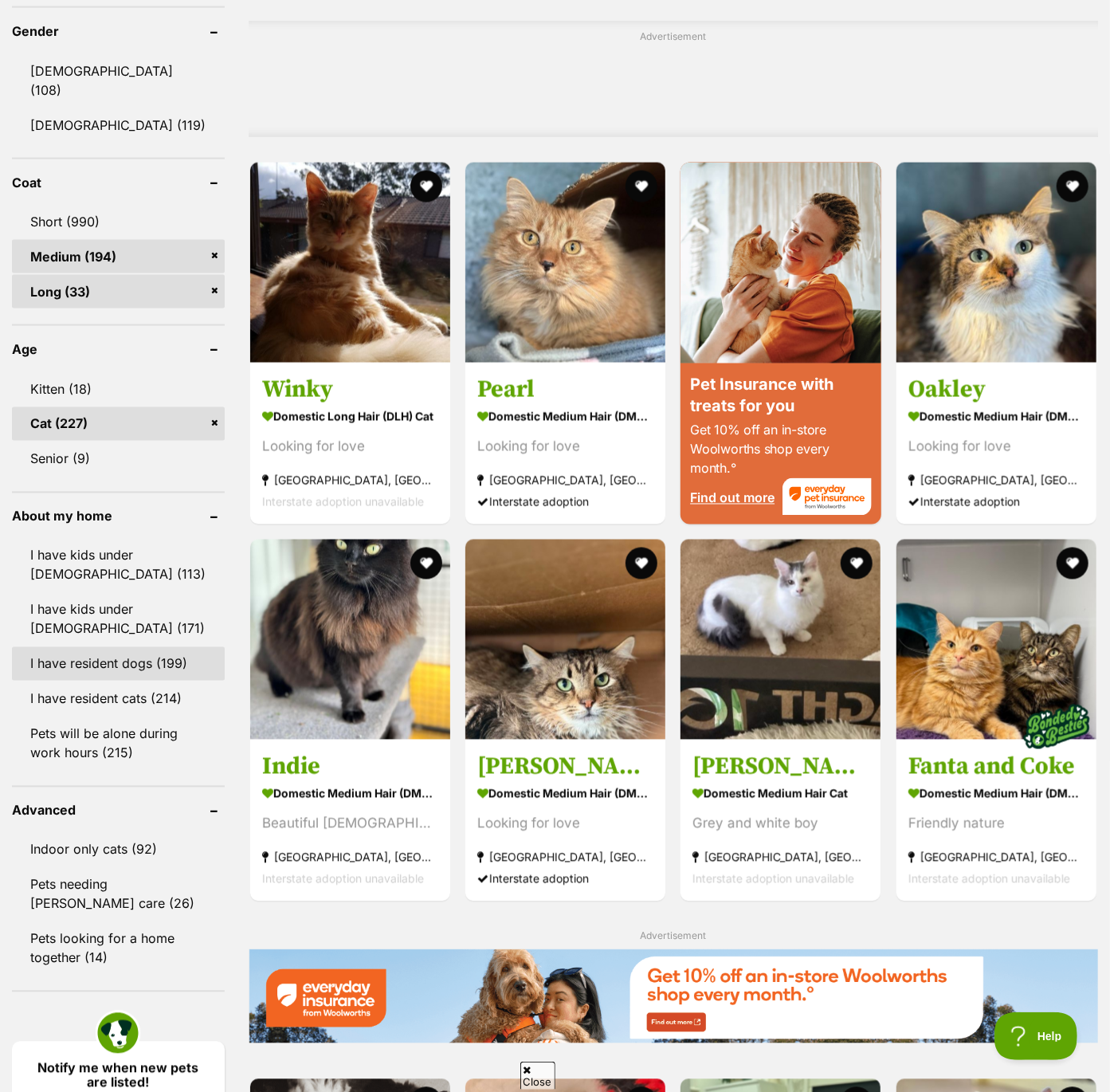
scroll to position [1366, 0]
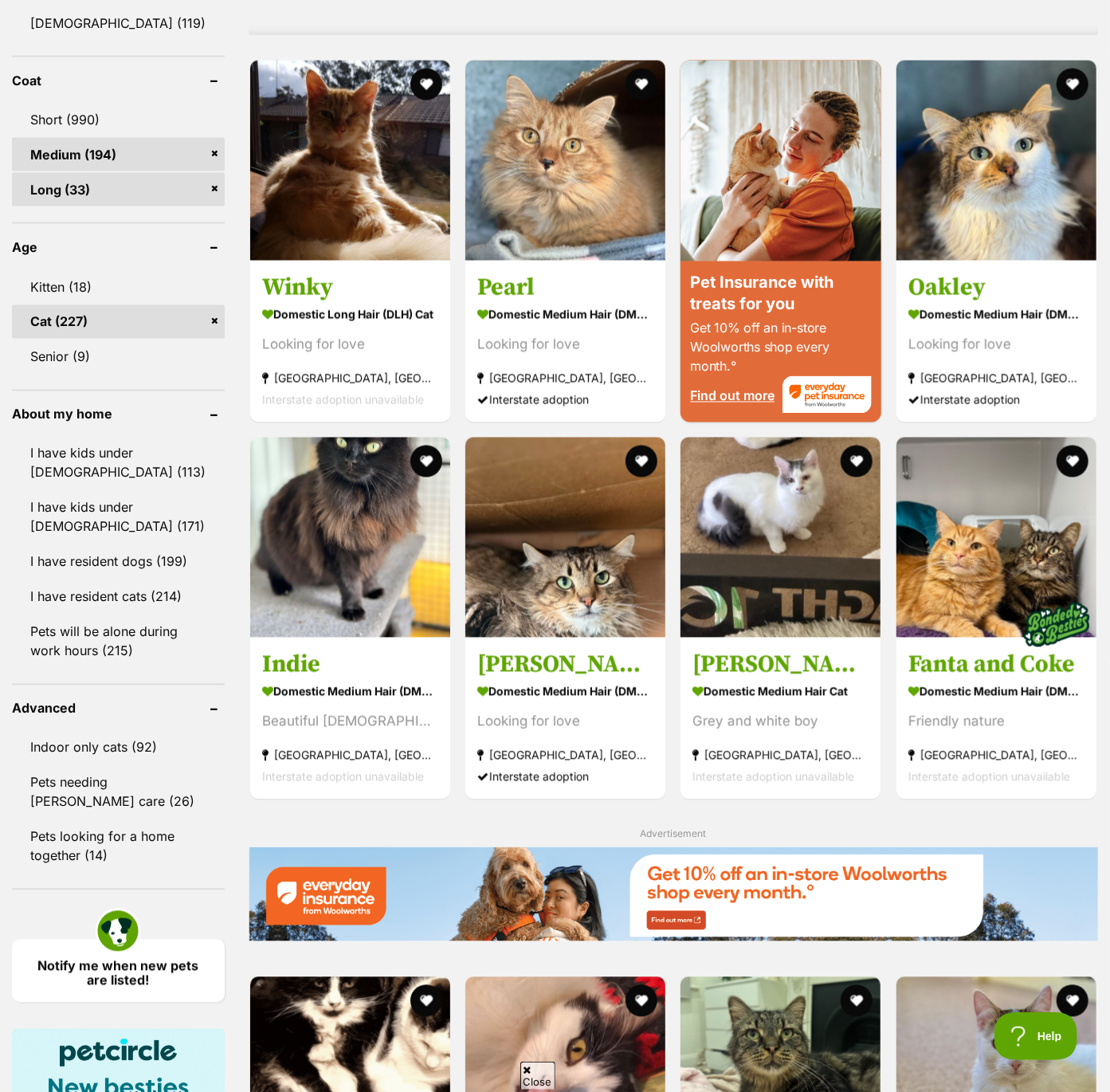
click at [59, 173] on link "Long (33)" at bounding box center [118, 189] width 212 height 33
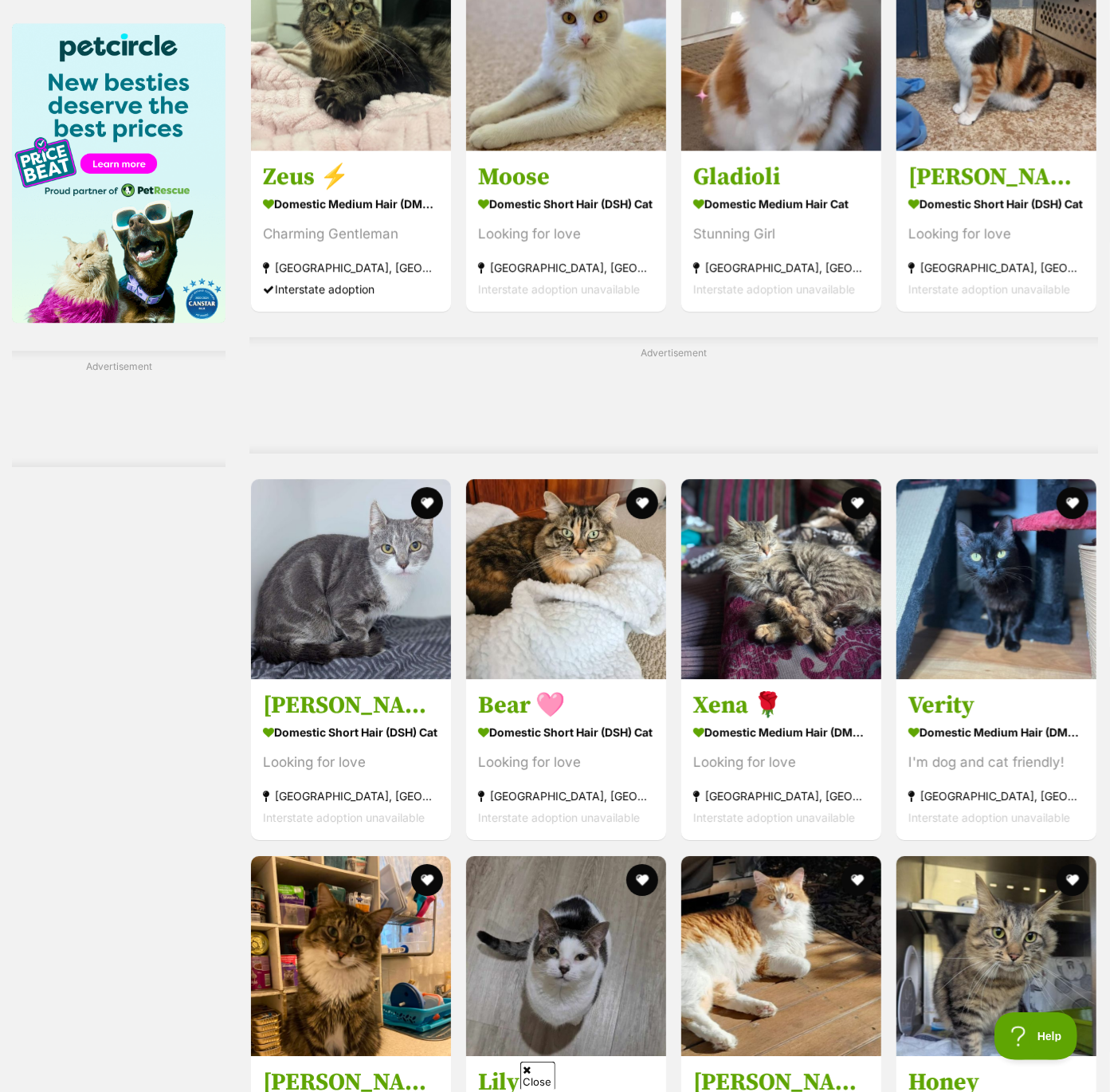
scroll to position [2354, 0]
